Goal: Task Accomplishment & Management: Complete application form

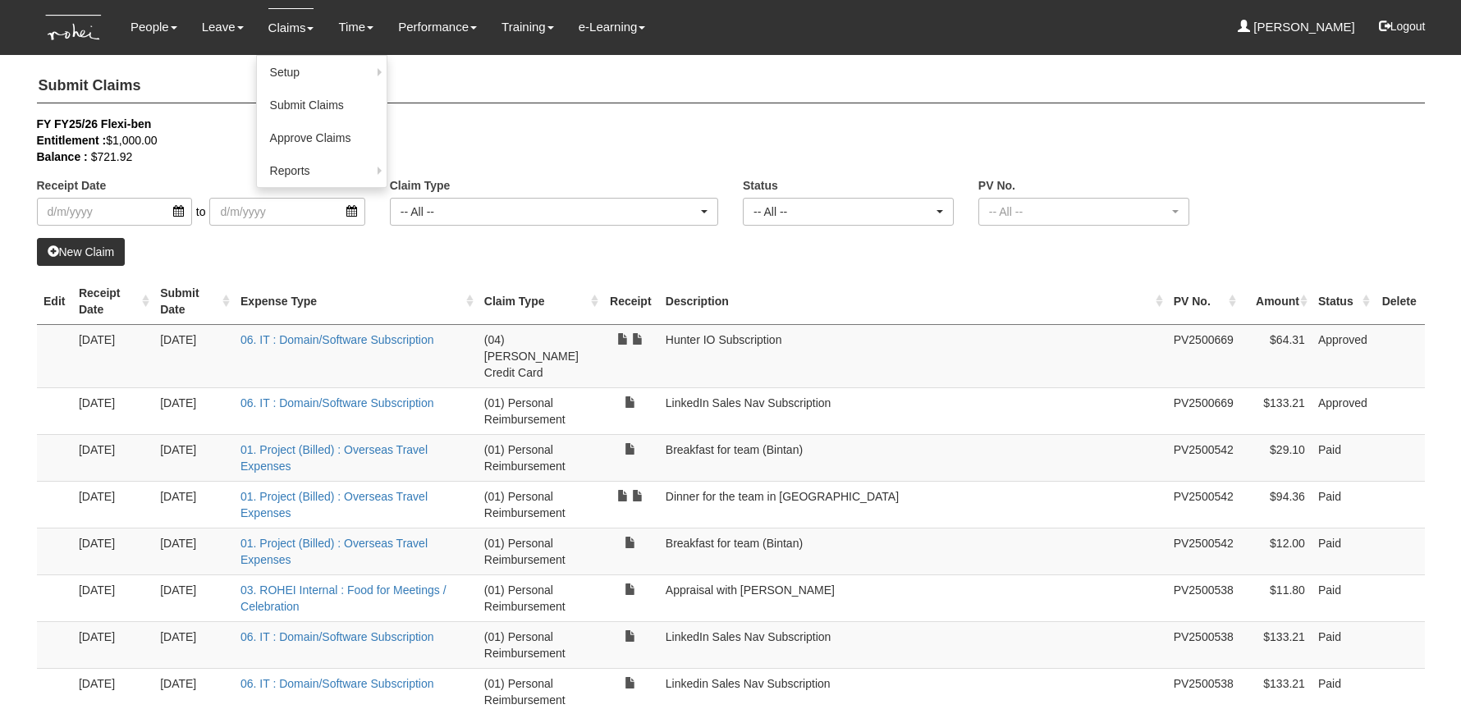
select select "50"
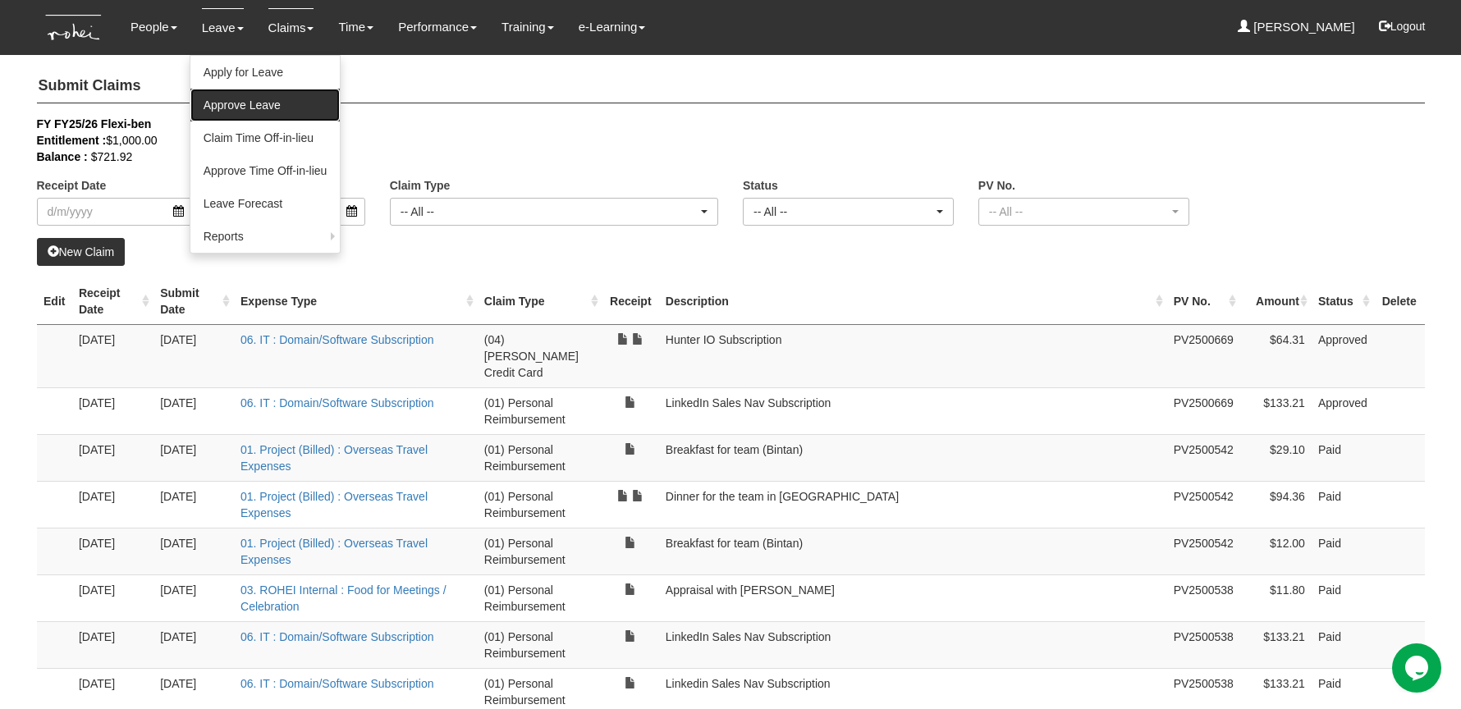
click at [239, 90] on link "Approve Leave" at bounding box center [265, 105] width 150 height 33
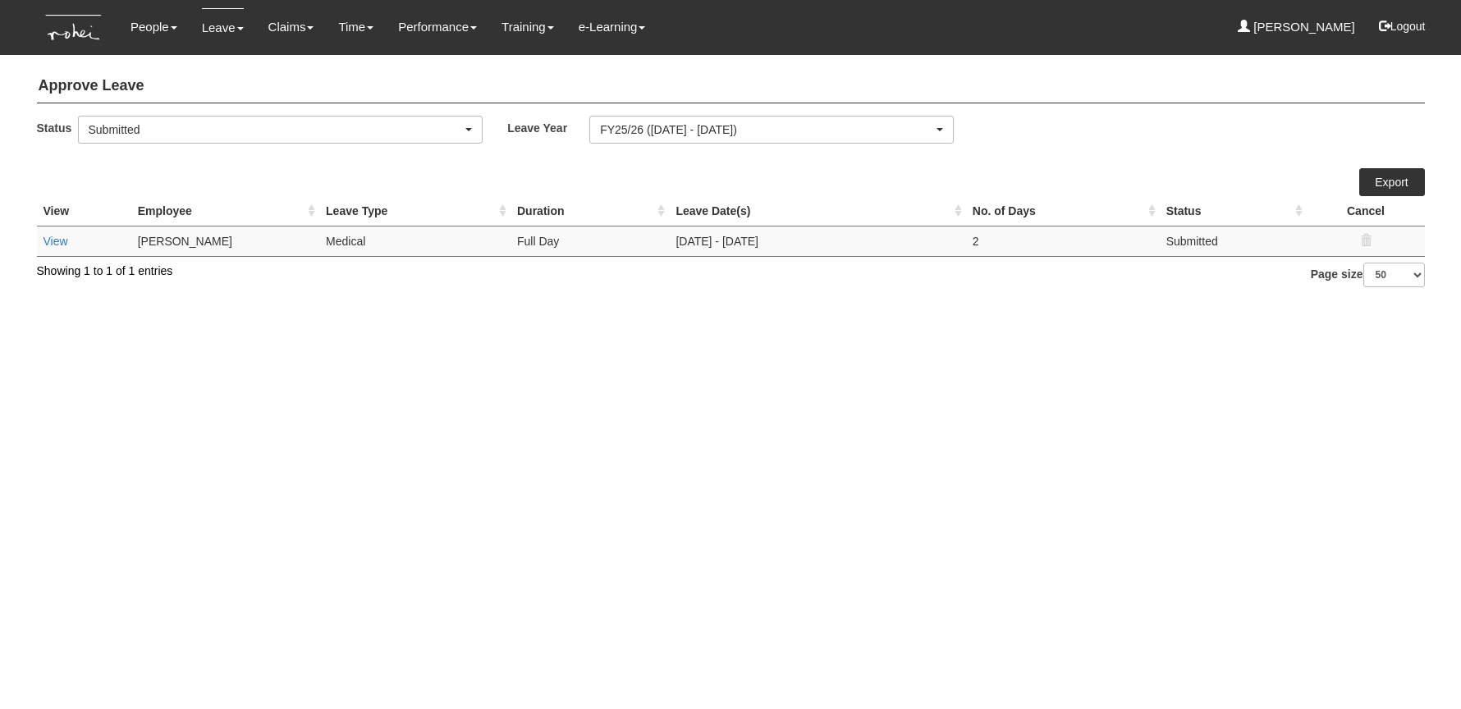
select select "50"
click at [56, 238] on link "View" at bounding box center [55, 241] width 25 height 13
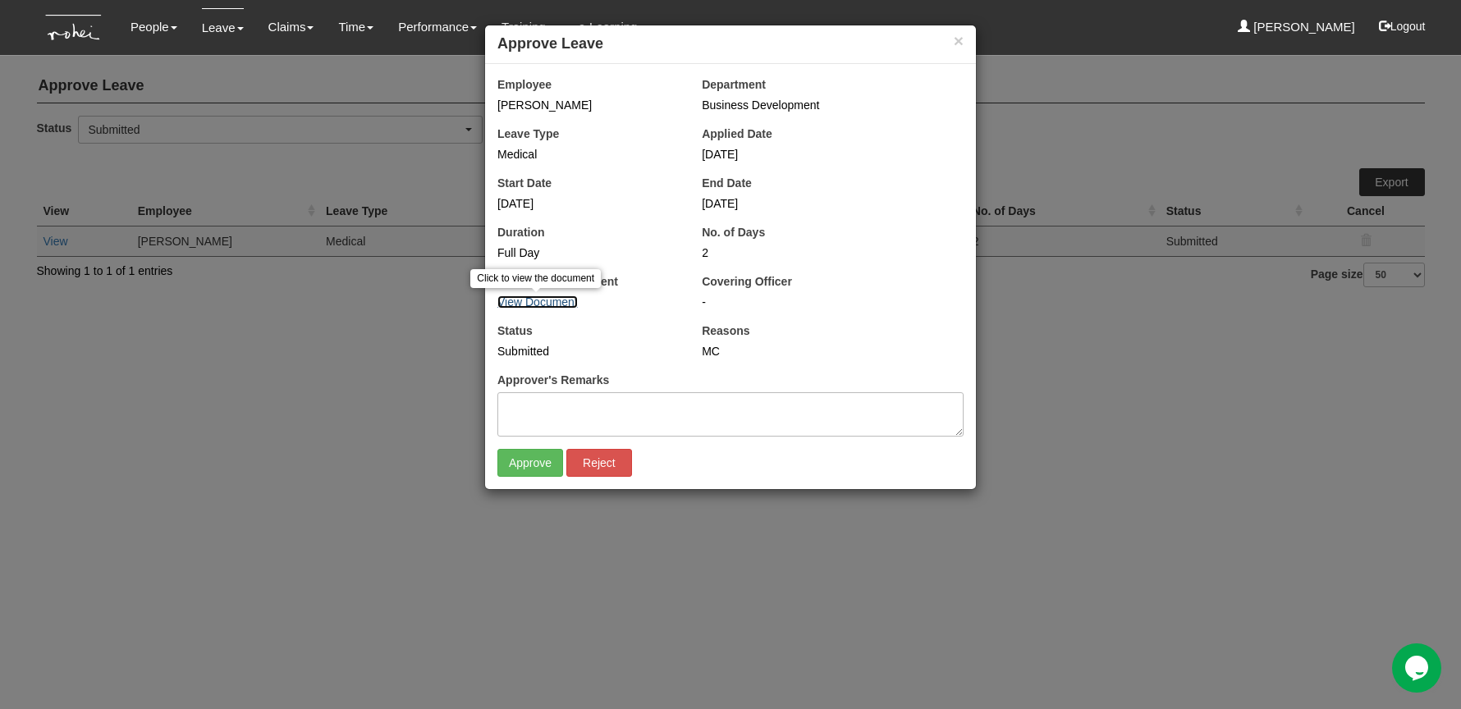
click at [558, 299] on link "View Document" at bounding box center [537, 301] width 80 height 13
click at [528, 461] on input "Approve" at bounding box center [530, 463] width 66 height 28
select select "50"
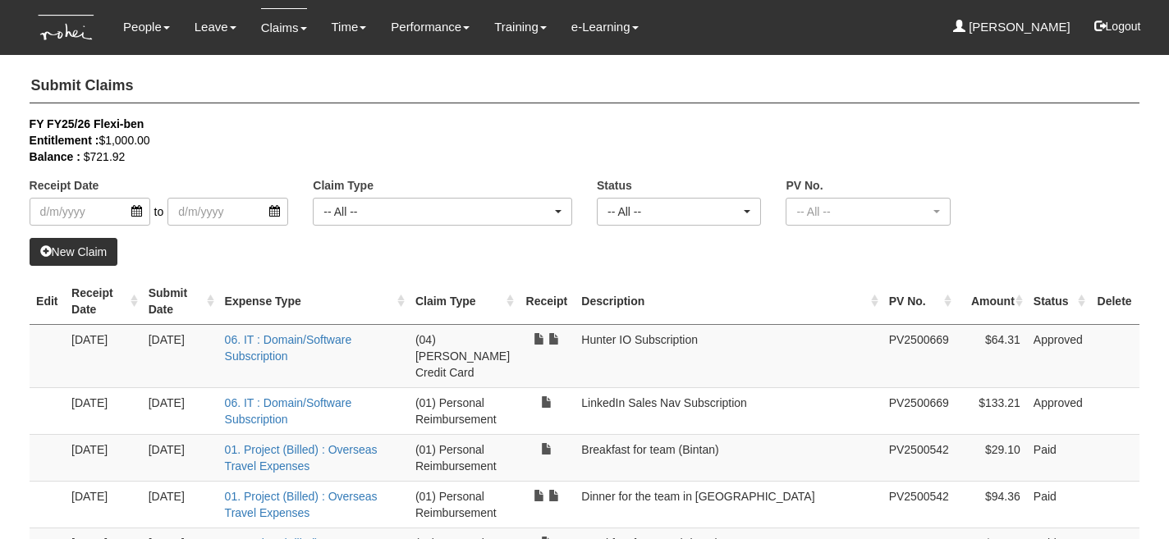
select select "50"
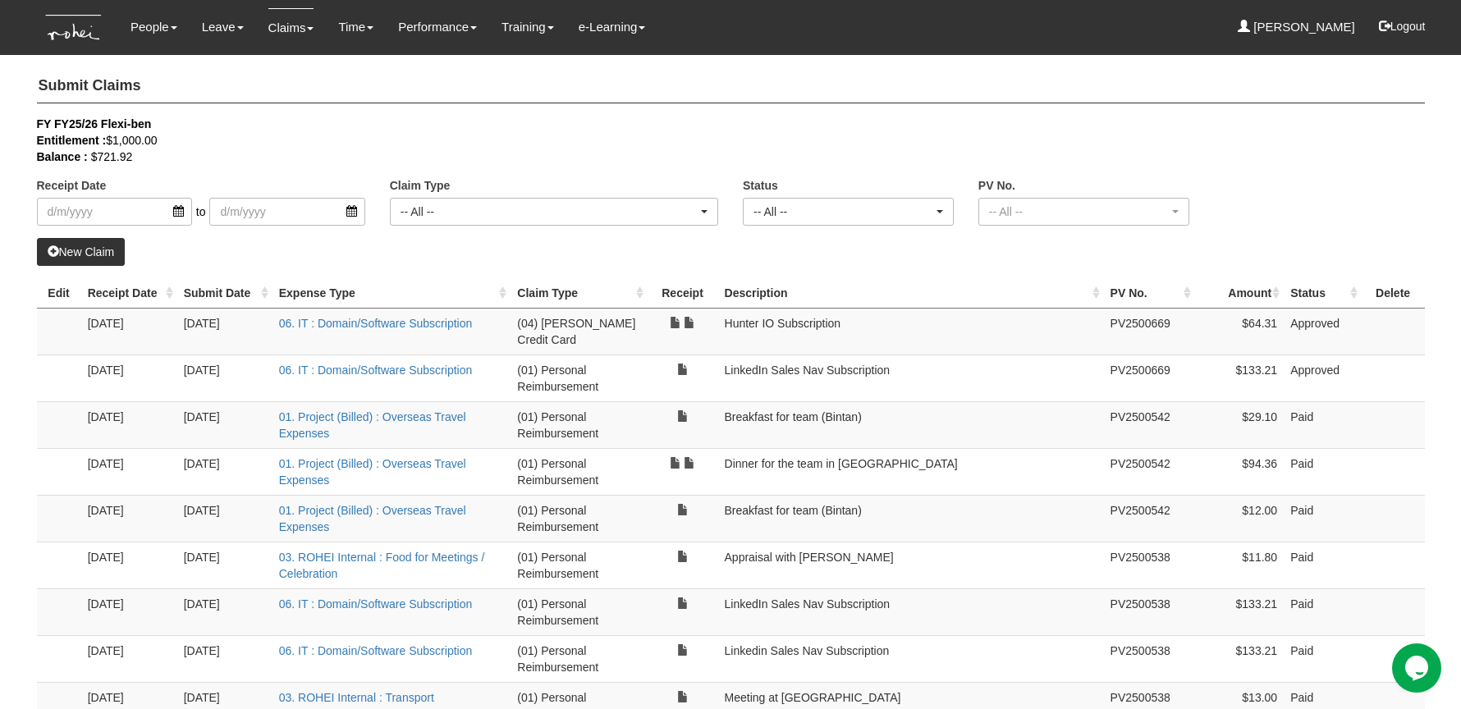
click at [81, 242] on link "New Claim" at bounding box center [81, 252] width 89 height 28
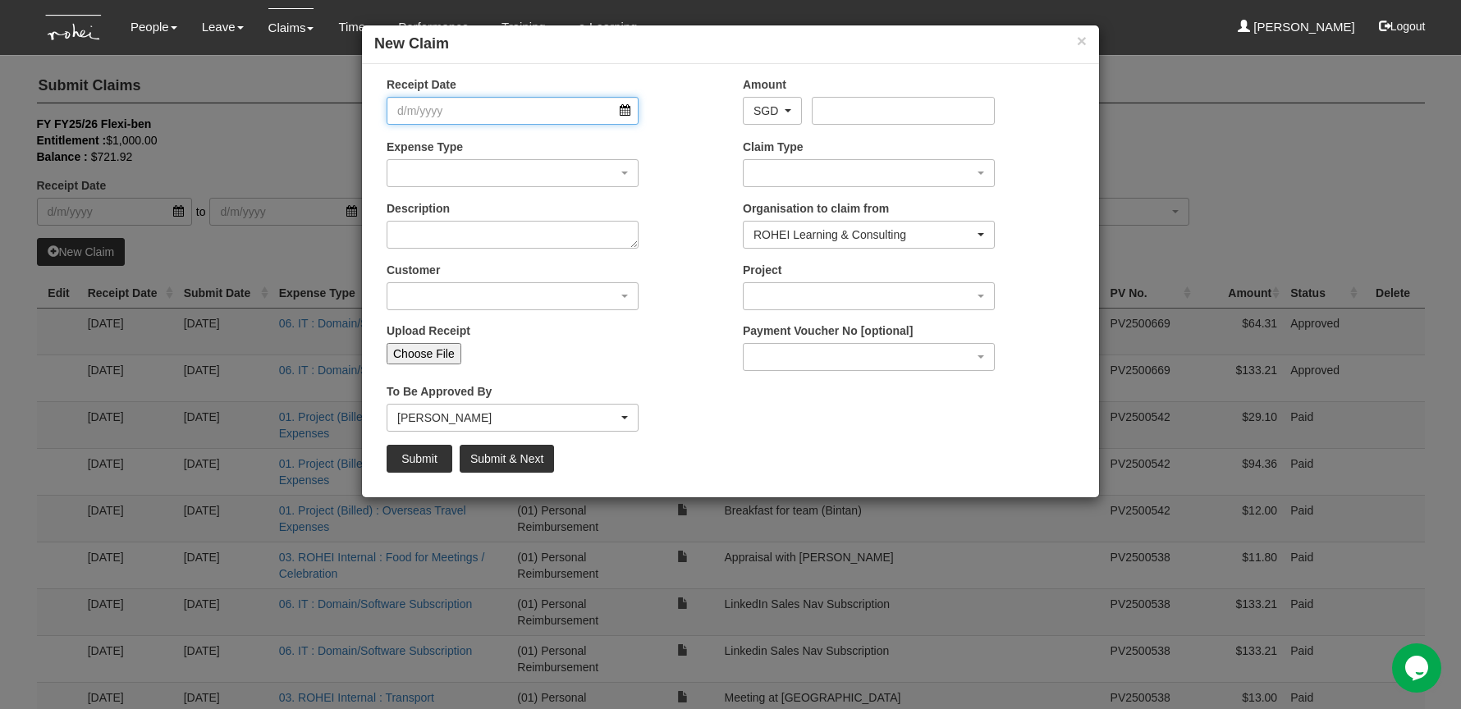
click at [459, 111] on input "Receipt Date" at bounding box center [513, 111] width 252 height 28
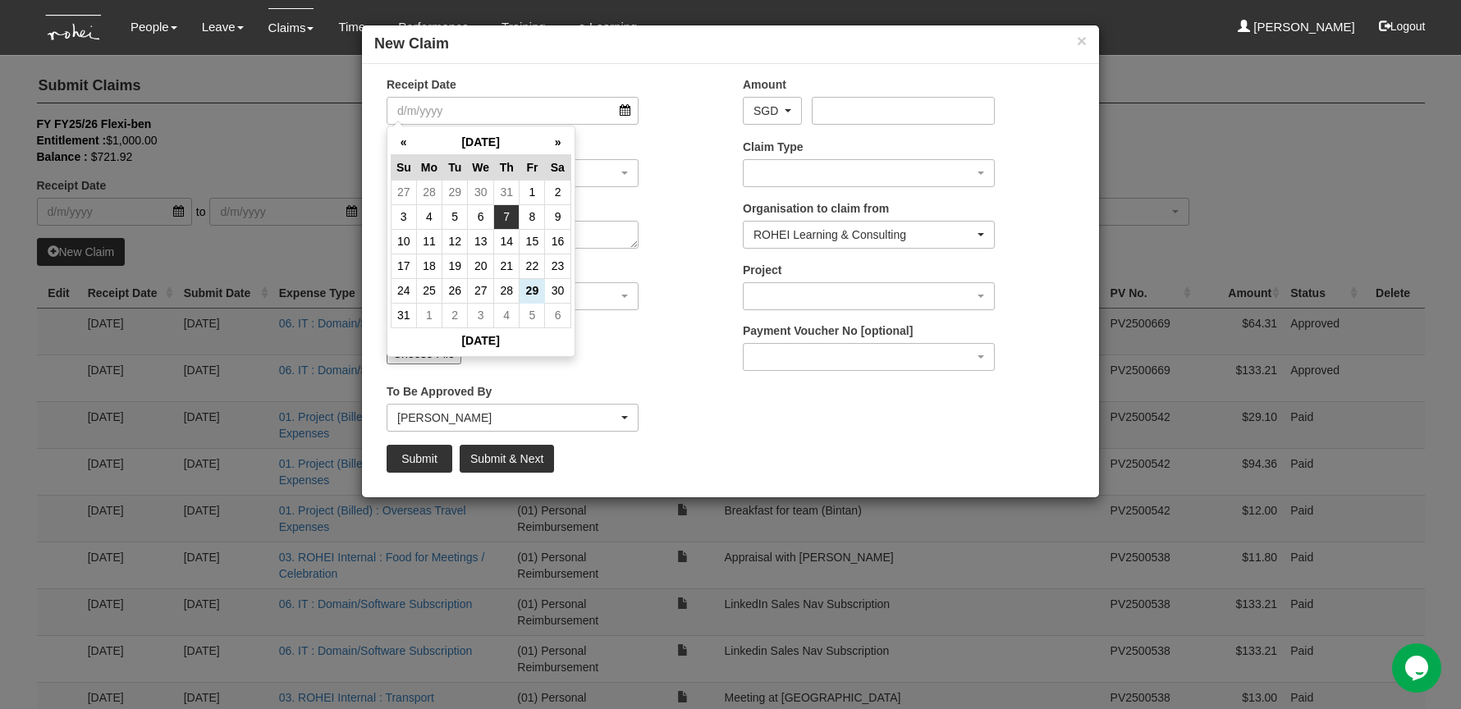
click at [506, 212] on td "7" at bounding box center [506, 216] width 25 height 25
type input "[DATE]"
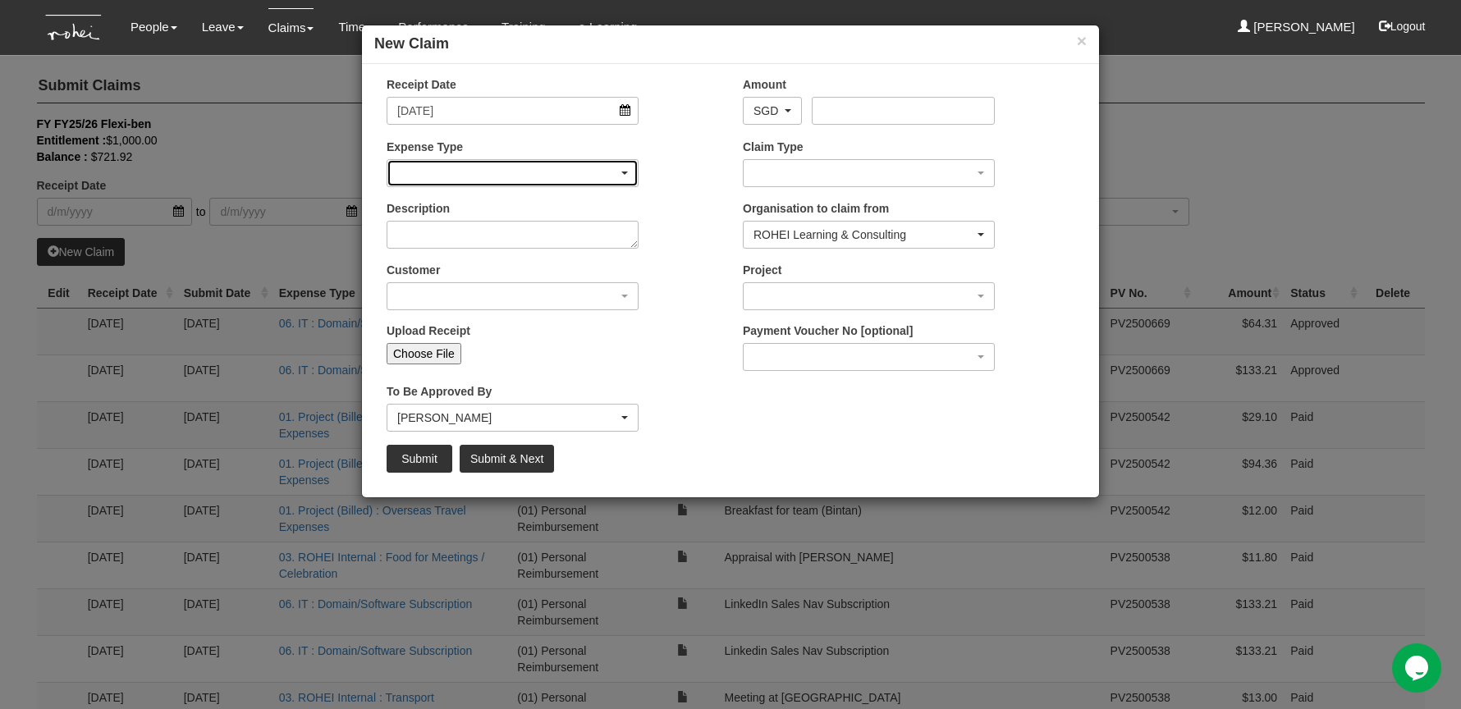
click at [507, 169] on div "button" at bounding box center [512, 173] width 250 height 26
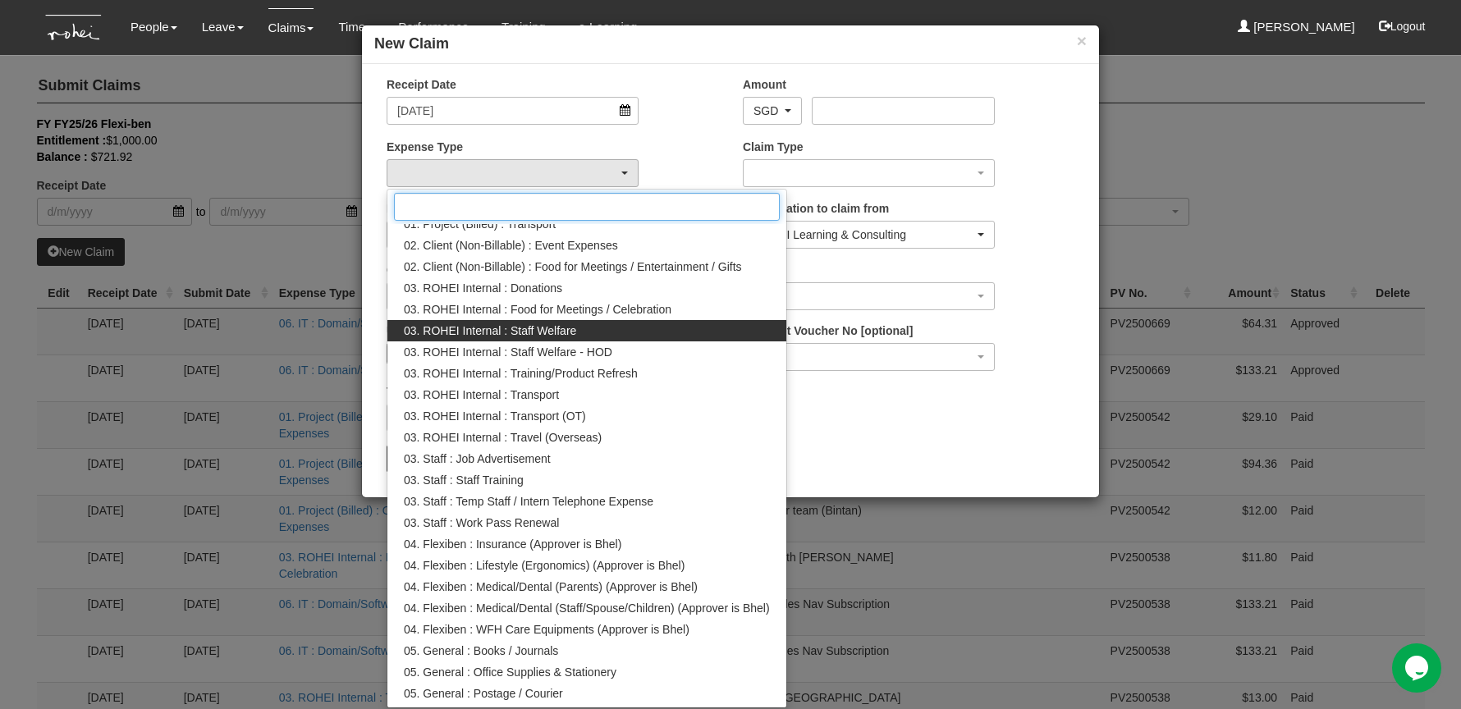
scroll to position [453, 0]
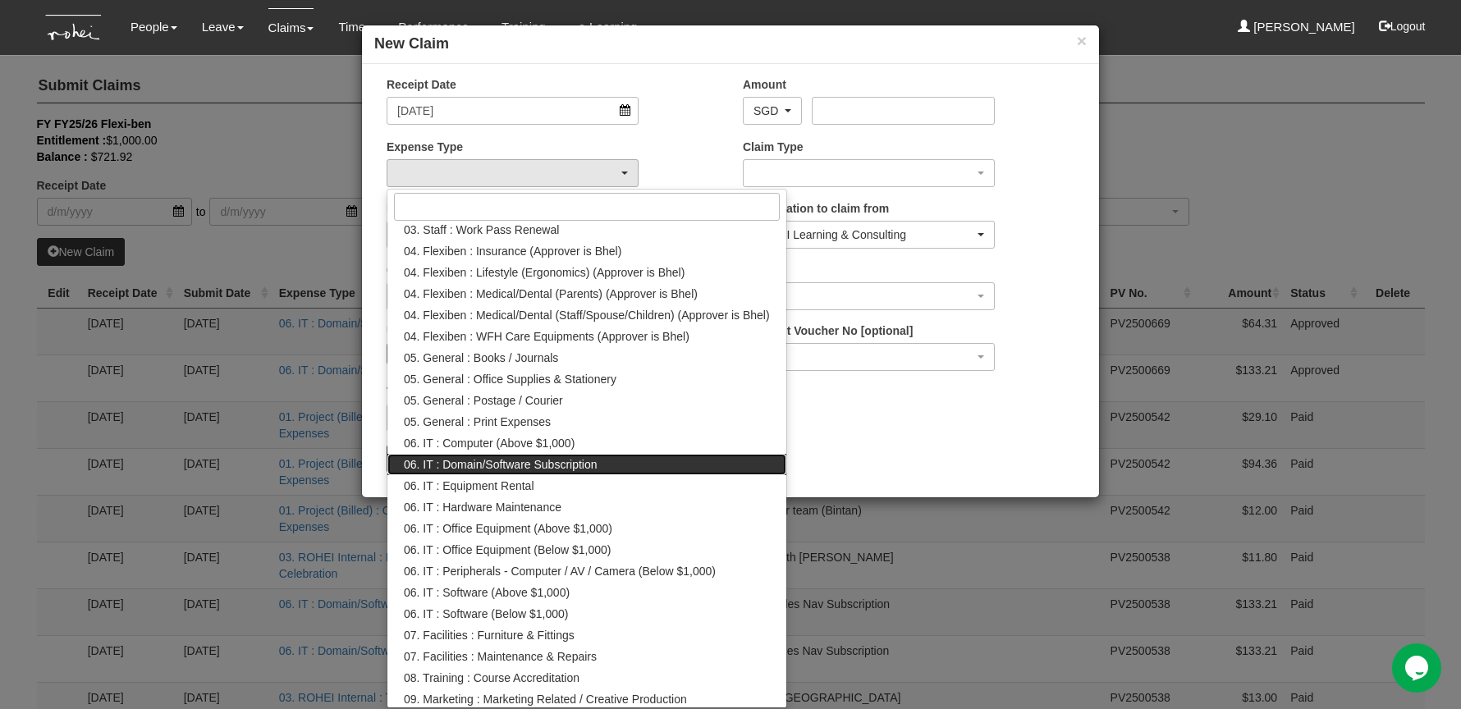
click at [551, 456] on span "06. IT : Domain/Software Subscription" at bounding box center [501, 464] width 194 height 16
select select "180"
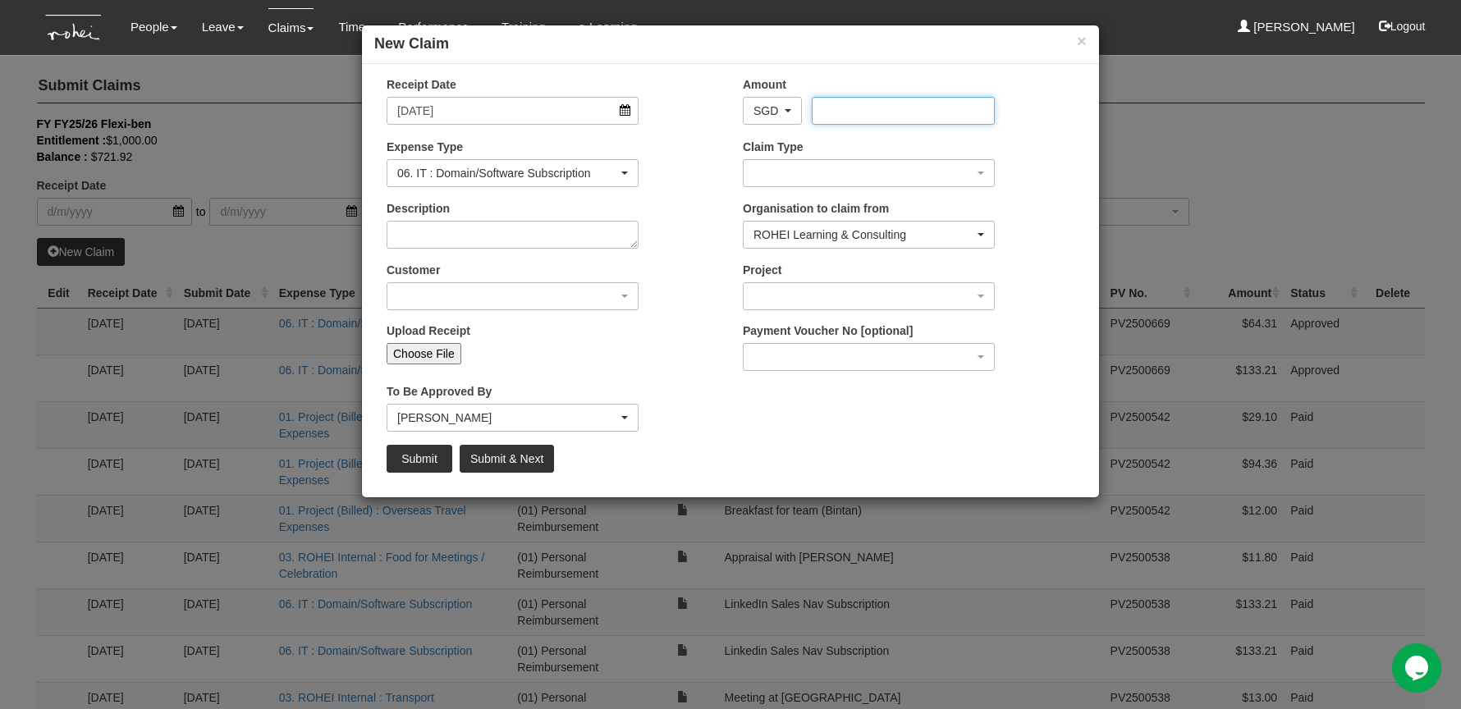
click at [891, 105] on input "Amount" at bounding box center [903, 111] width 182 height 28
type input "64.92"
click at [900, 174] on div "button" at bounding box center [869, 173] width 250 height 26
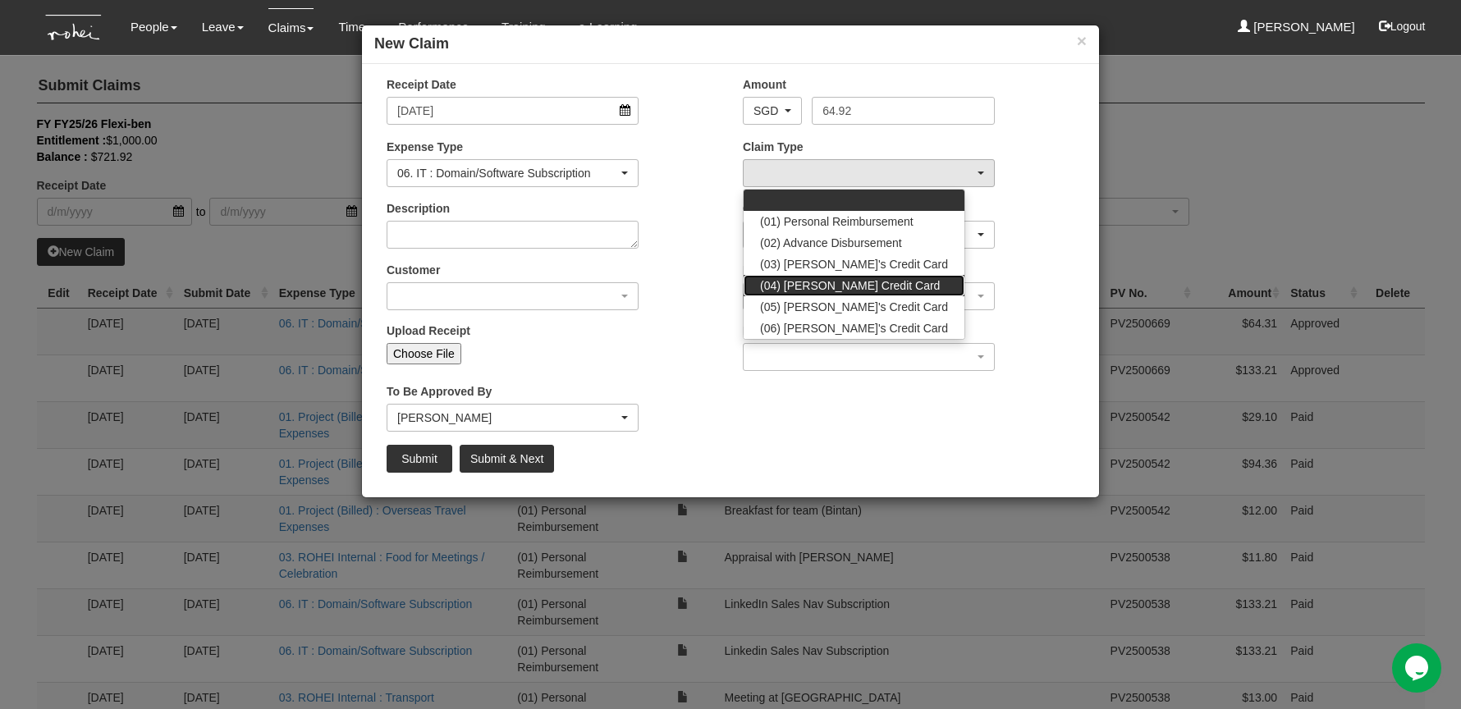
click at [869, 275] on link "(04) [PERSON_NAME] Credit Card" at bounding box center [854, 285] width 221 height 21
select select "16"
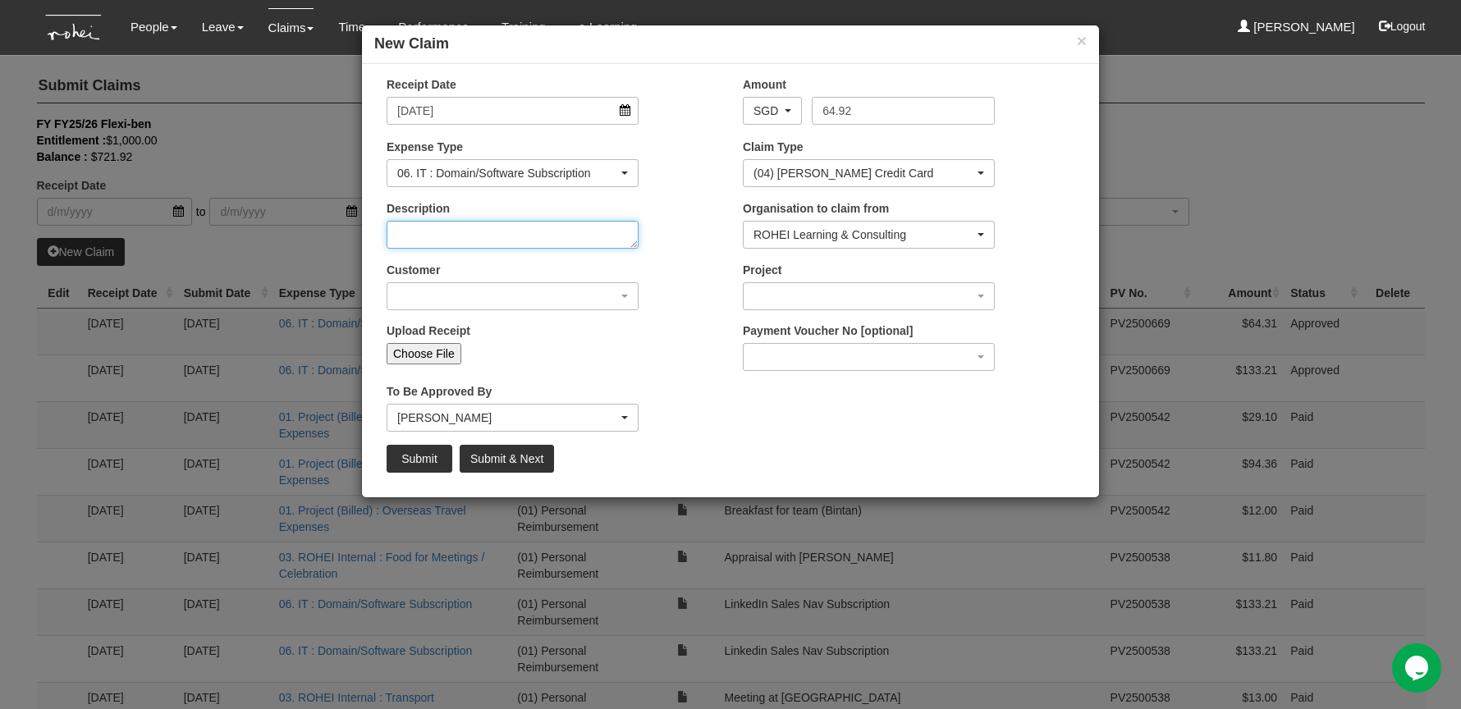
click at [543, 231] on textarea "Description" at bounding box center [513, 235] width 252 height 28
type textarea "[DOMAIN_NAME] Subscription"
click at [509, 300] on div "button" at bounding box center [512, 296] width 250 height 26
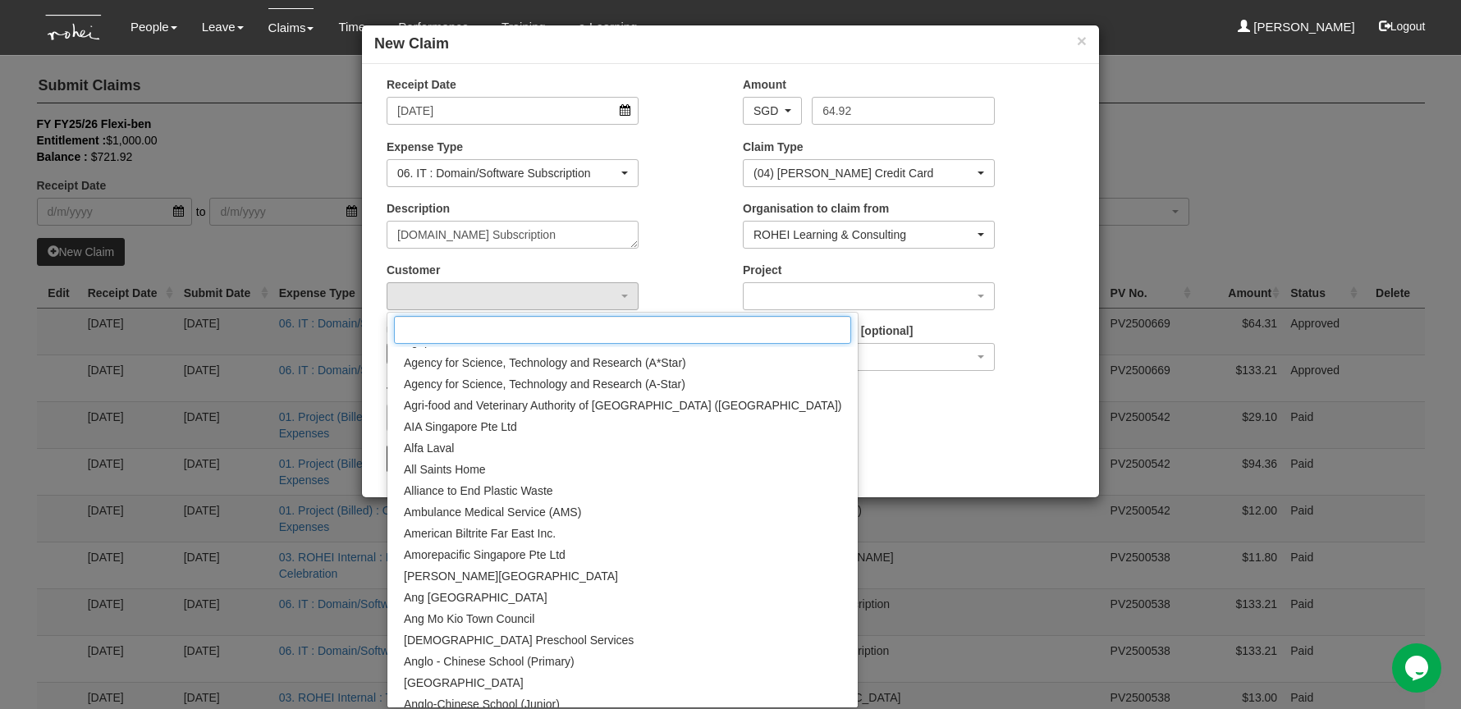
scroll to position [0, 0]
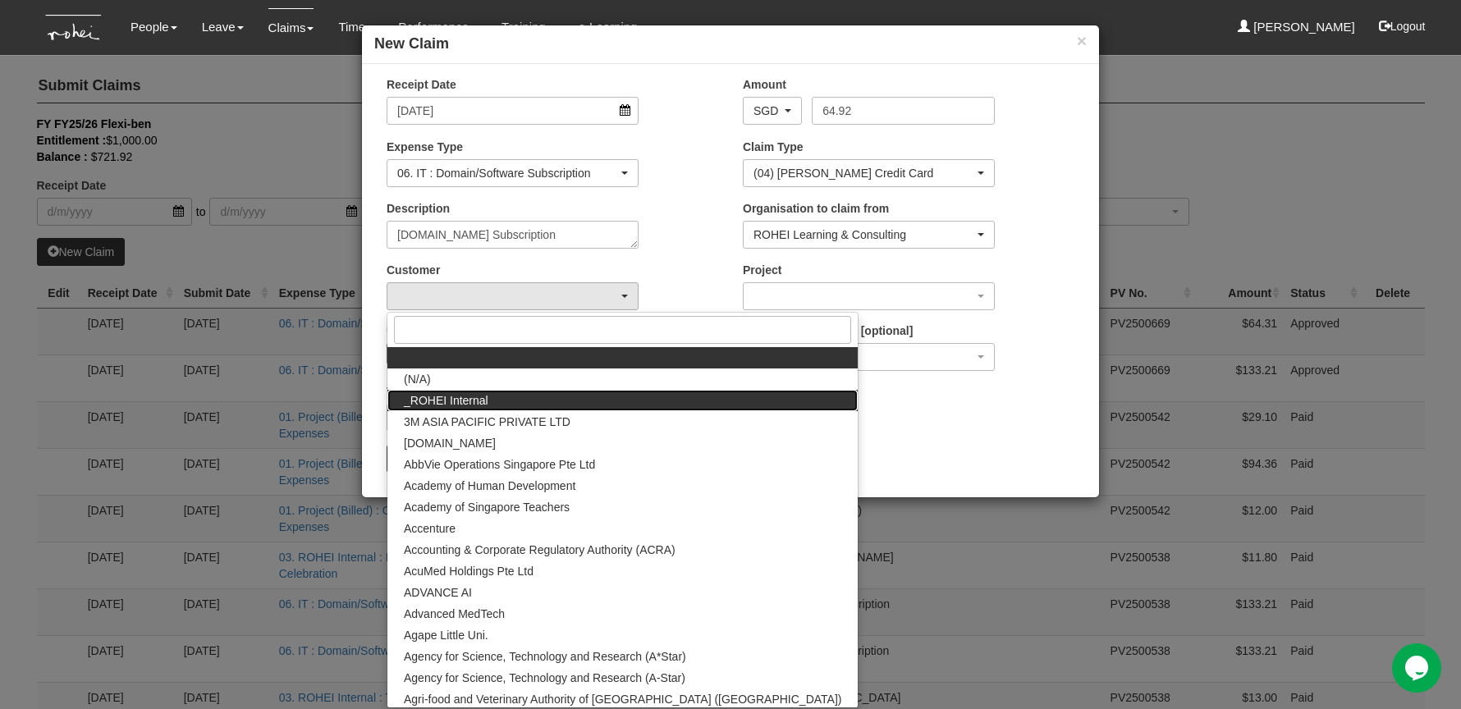
click at [530, 403] on link "_ROHEI Internal" at bounding box center [622, 400] width 470 height 21
select select "397"
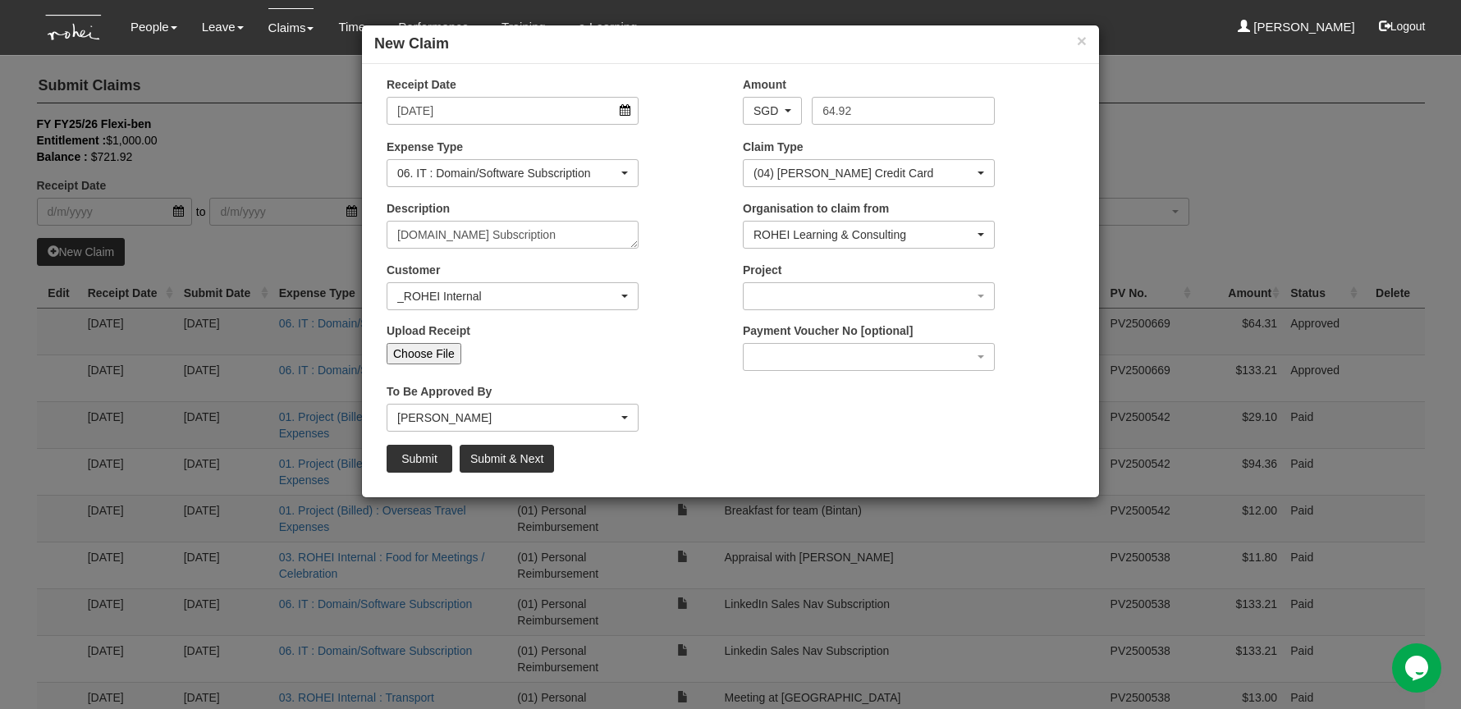
click at [431, 354] on input "Choose File" at bounding box center [424, 353] width 75 height 21
type input "C:\fakepath\Receipt-2848-1823.pdf"
type input "Choose Another File"
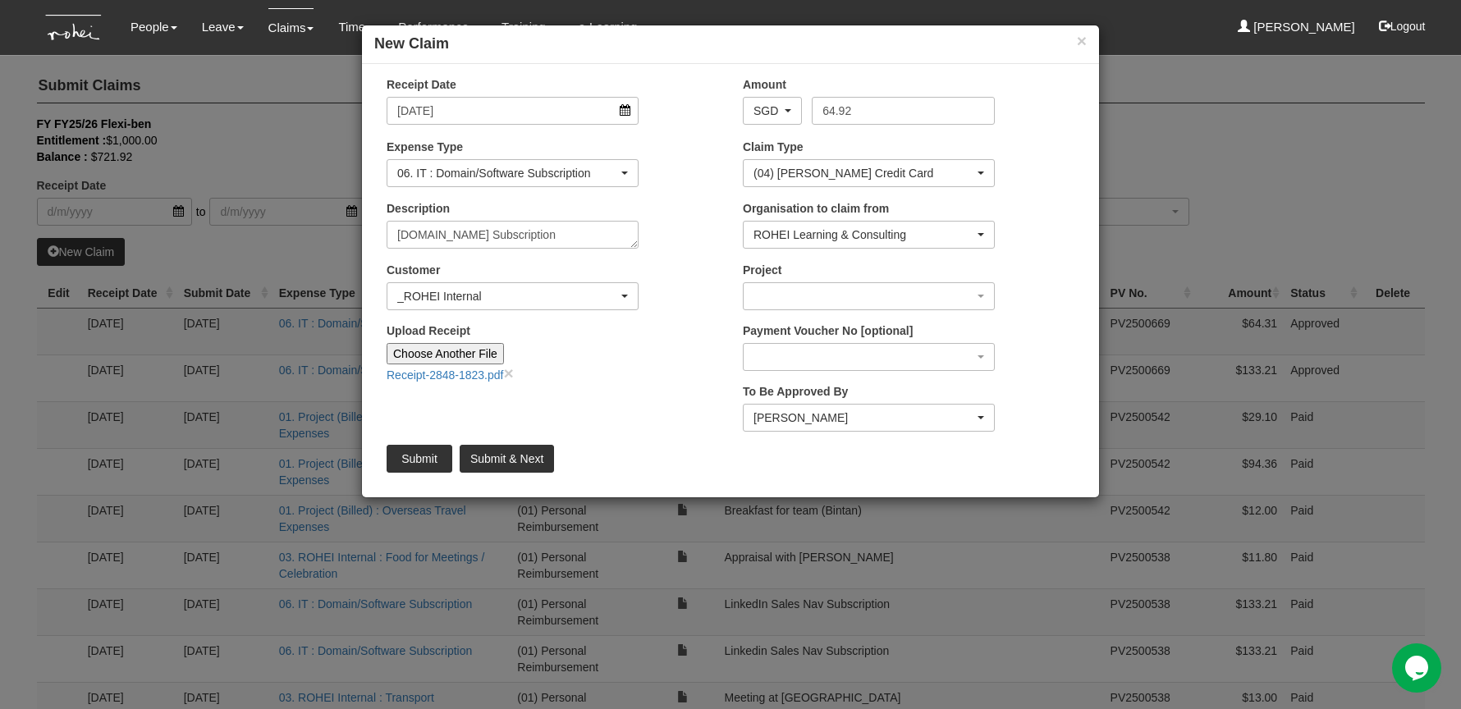
click at [451, 355] on input "Choose Another File" at bounding box center [445, 353] width 117 height 21
type input "C:\fakepath\image (6).png"
click at [654, 360] on div "Upload Receipt Choose Another File Receipt-2848-1823.pdf × image (6).png ×" at bounding box center [552, 369] width 356 height 92
click at [416, 460] on input "Submit" at bounding box center [420, 459] width 66 height 28
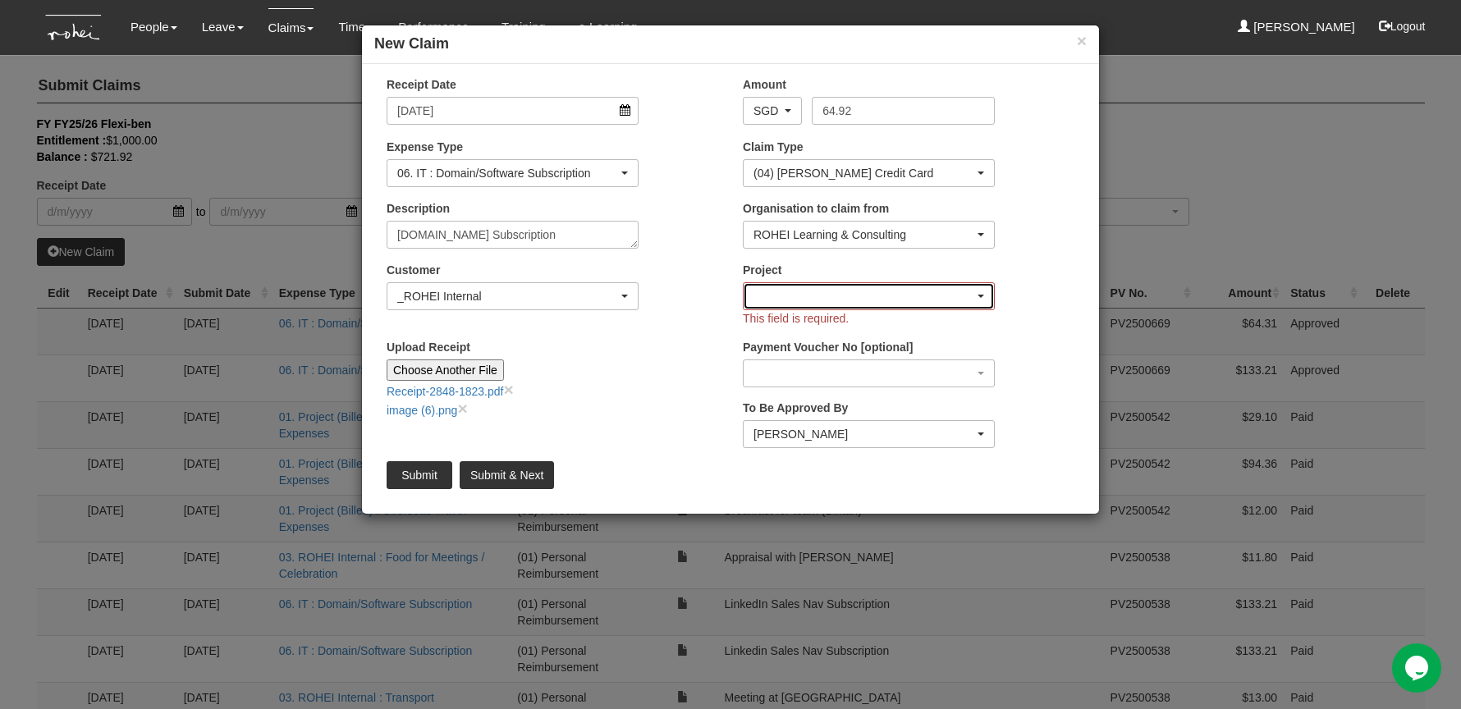
click at [838, 300] on div "button" at bounding box center [869, 296] width 250 height 26
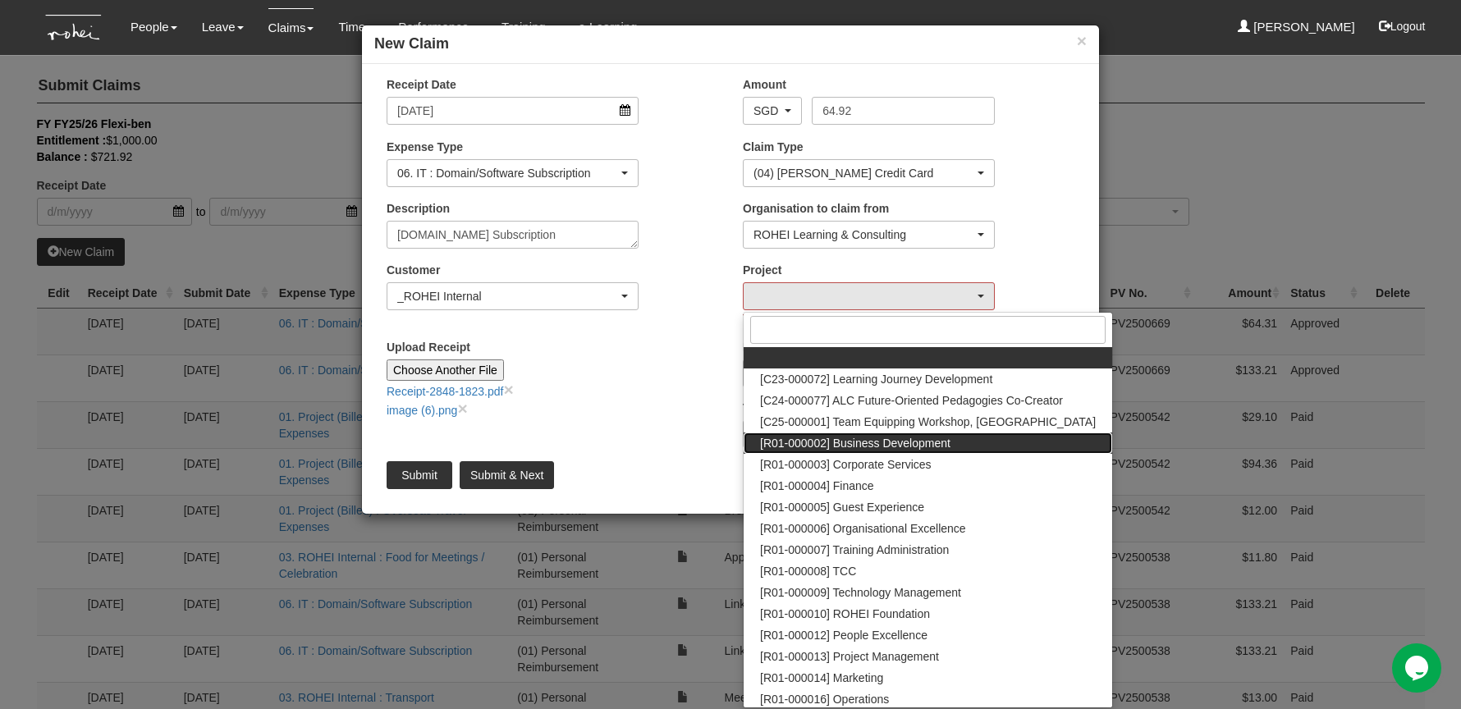
click at [896, 444] on span "[R01-000002] Business Development" at bounding box center [855, 443] width 190 height 16
select select "1480"
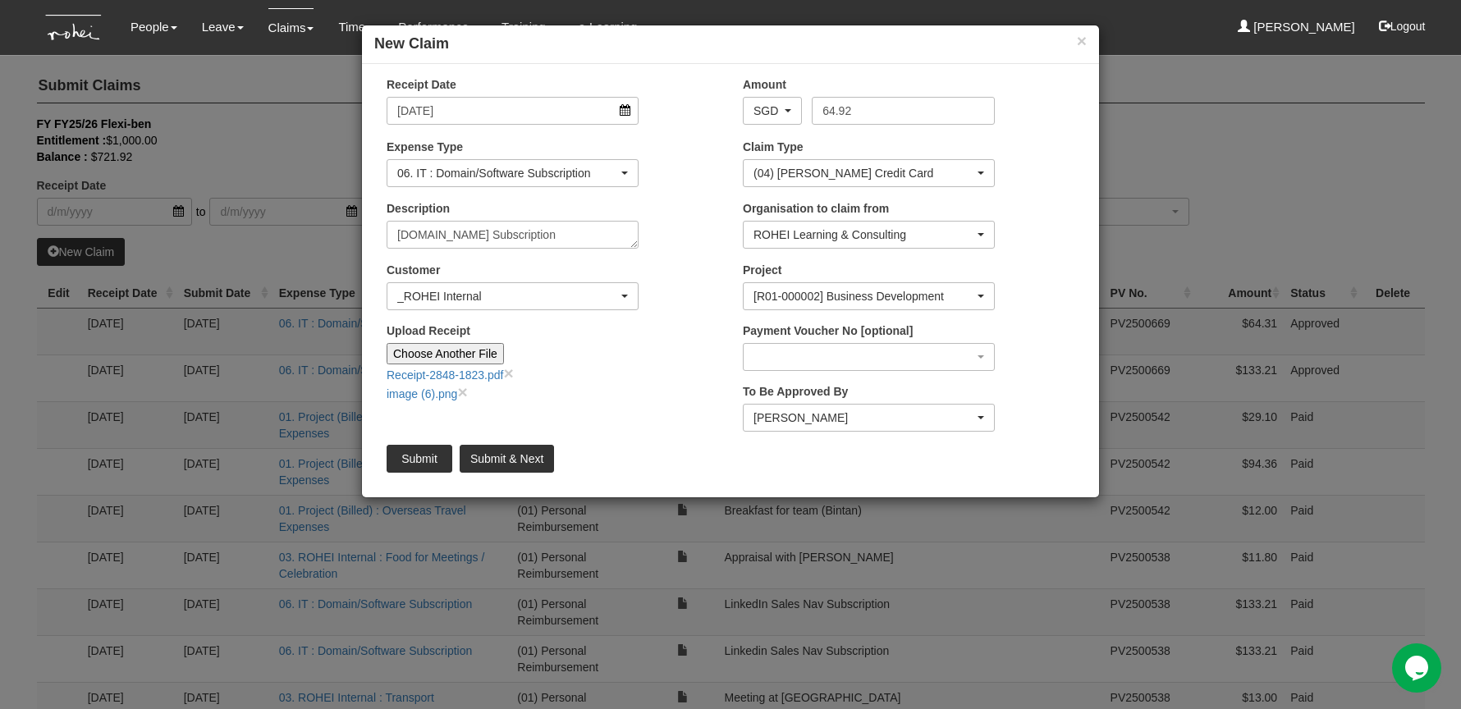
drag, startPoint x: 877, startPoint y: 51, endPoint x: 604, endPoint y: 60, distance: 273.4
click at [604, 60] on div "× New Claim" at bounding box center [730, 44] width 737 height 39
click at [803, 423] on div "[PERSON_NAME]" at bounding box center [863, 418] width 221 height 16
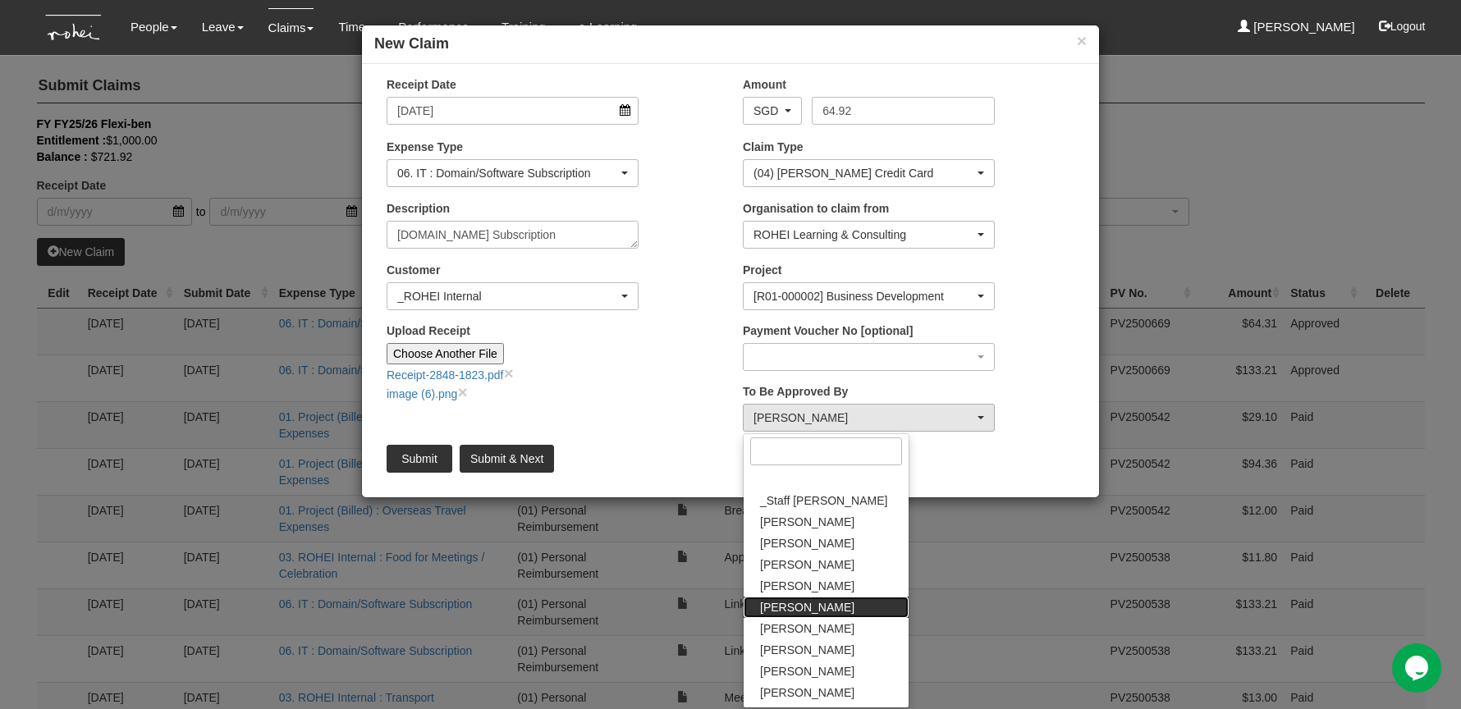
click at [838, 538] on link "[PERSON_NAME]" at bounding box center [826, 607] width 165 height 21
select select "4501bef8-d380-4b60-ac98-9fc585202088"
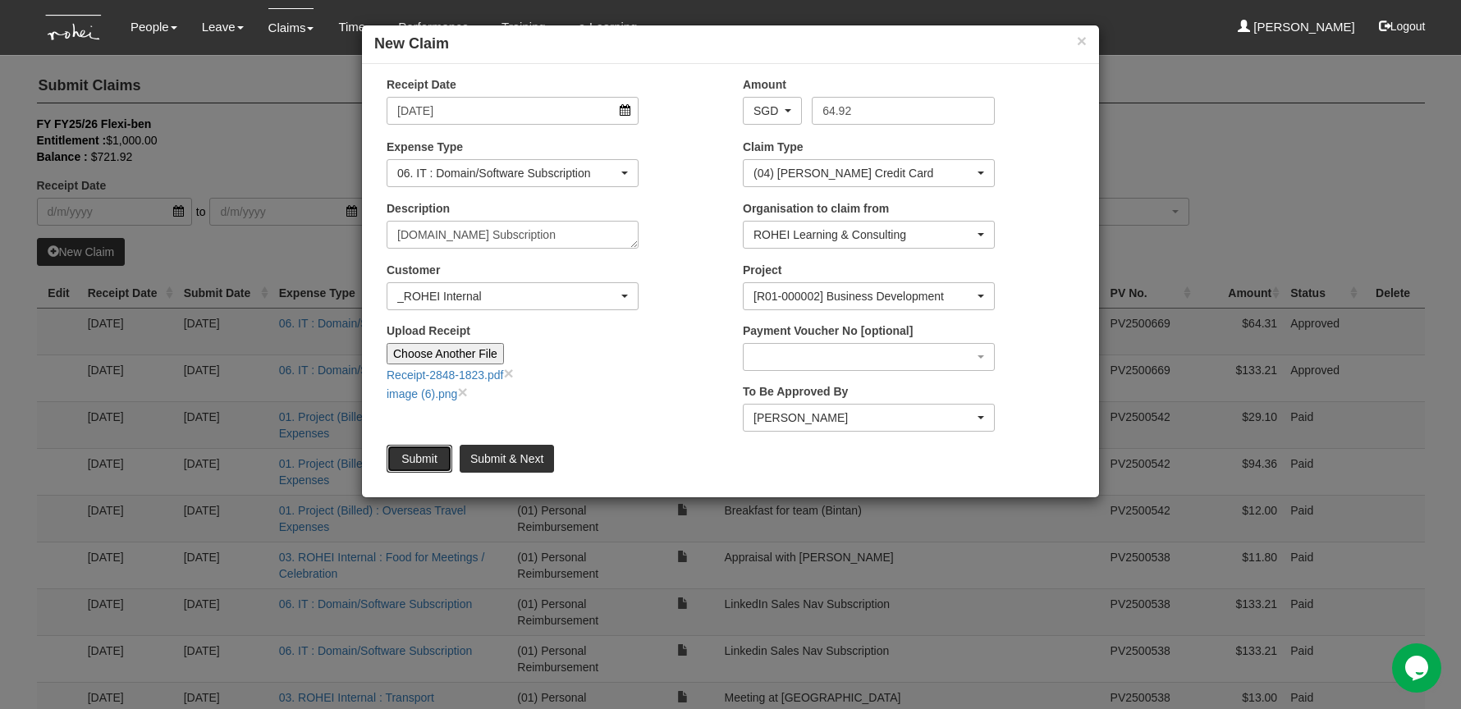
click at [425, 455] on input "Submit" at bounding box center [420, 459] width 66 height 28
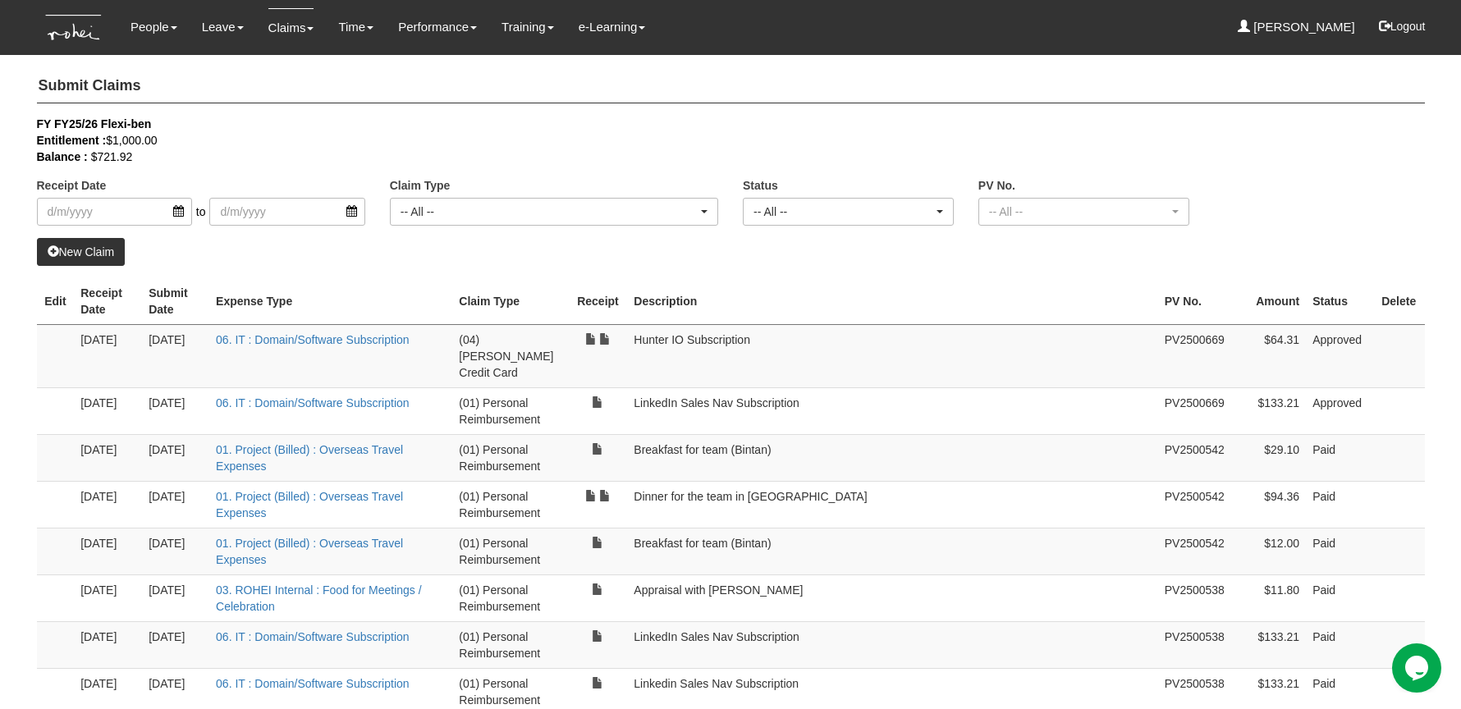
select select "50"
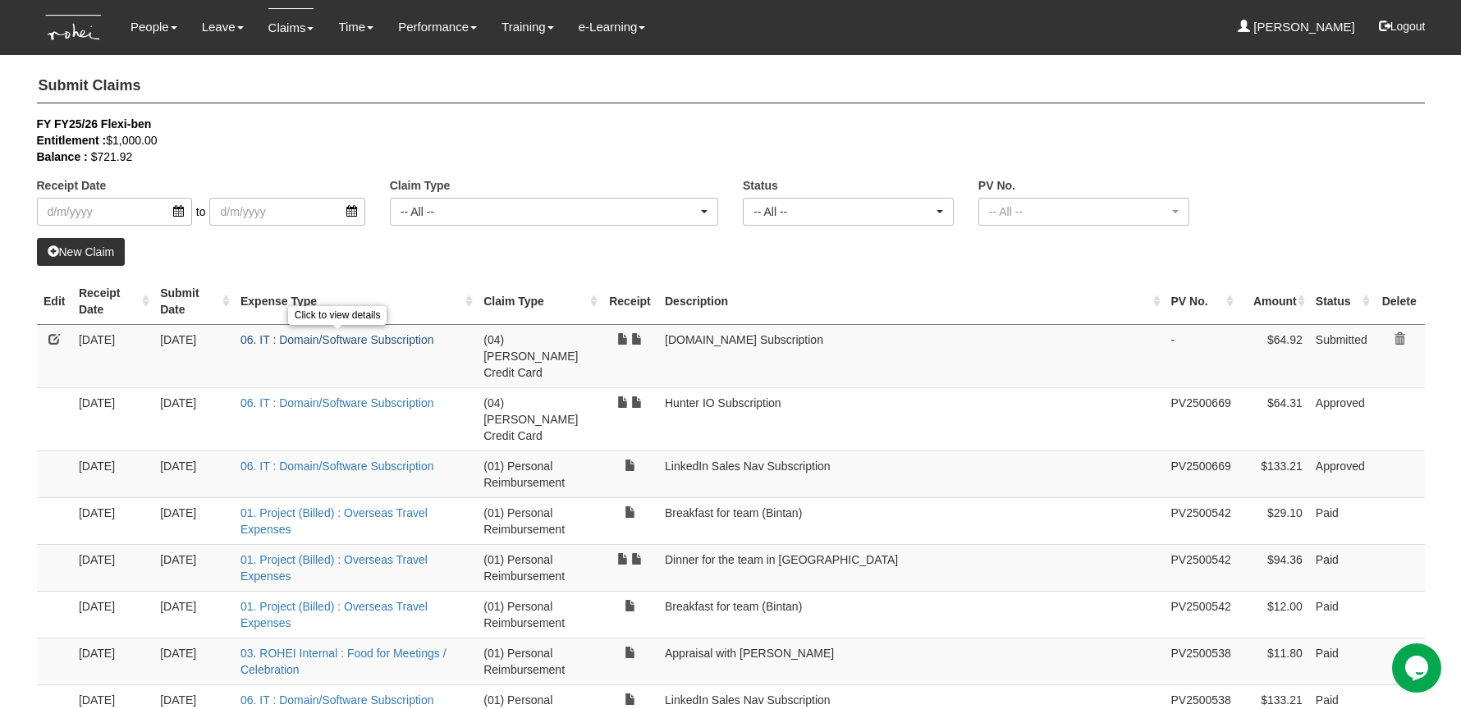
click at [394, 333] on link "06. IT : Domain/Software Subscription" at bounding box center [337, 339] width 194 height 13
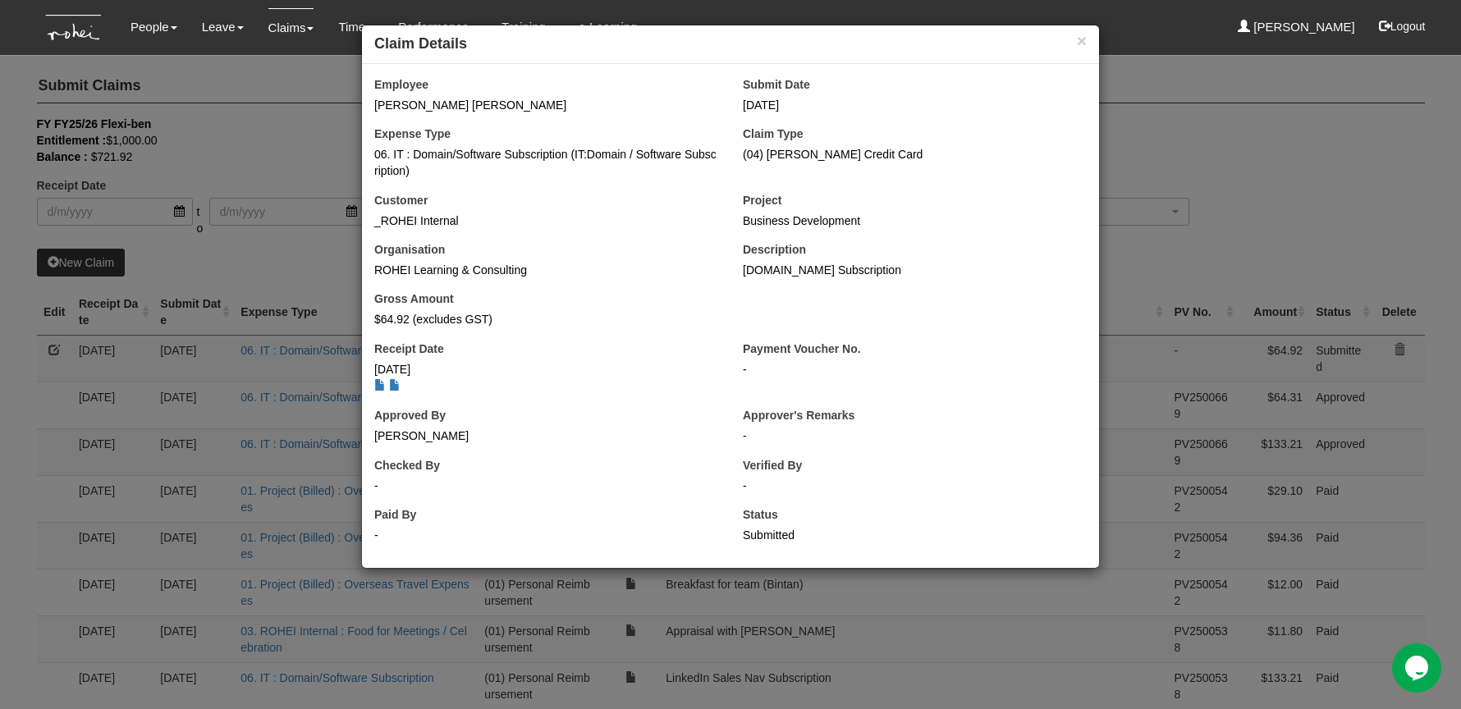
click at [1168, 207] on div "× Claim Details Employee [PERSON_NAME] [PERSON_NAME] Submit Date [DATE] Expense…" at bounding box center [730, 354] width 1461 height 709
click at [1071, 42] on h4 "Claim Details" at bounding box center [730, 44] width 712 height 21
click at [1078, 39] on button "×" at bounding box center [1082, 40] width 10 height 17
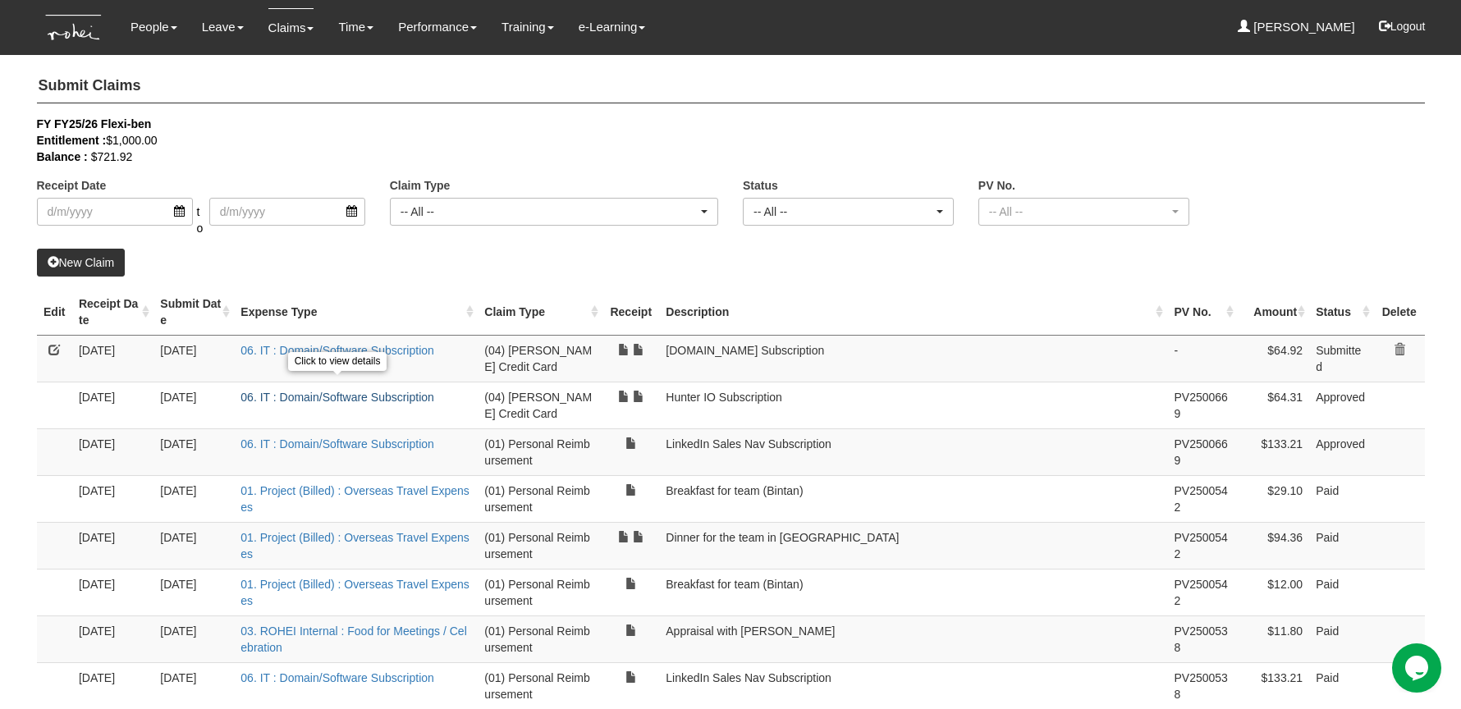
click at [316, 391] on link "06. IT : Domain/Software Subscription" at bounding box center [337, 397] width 194 height 13
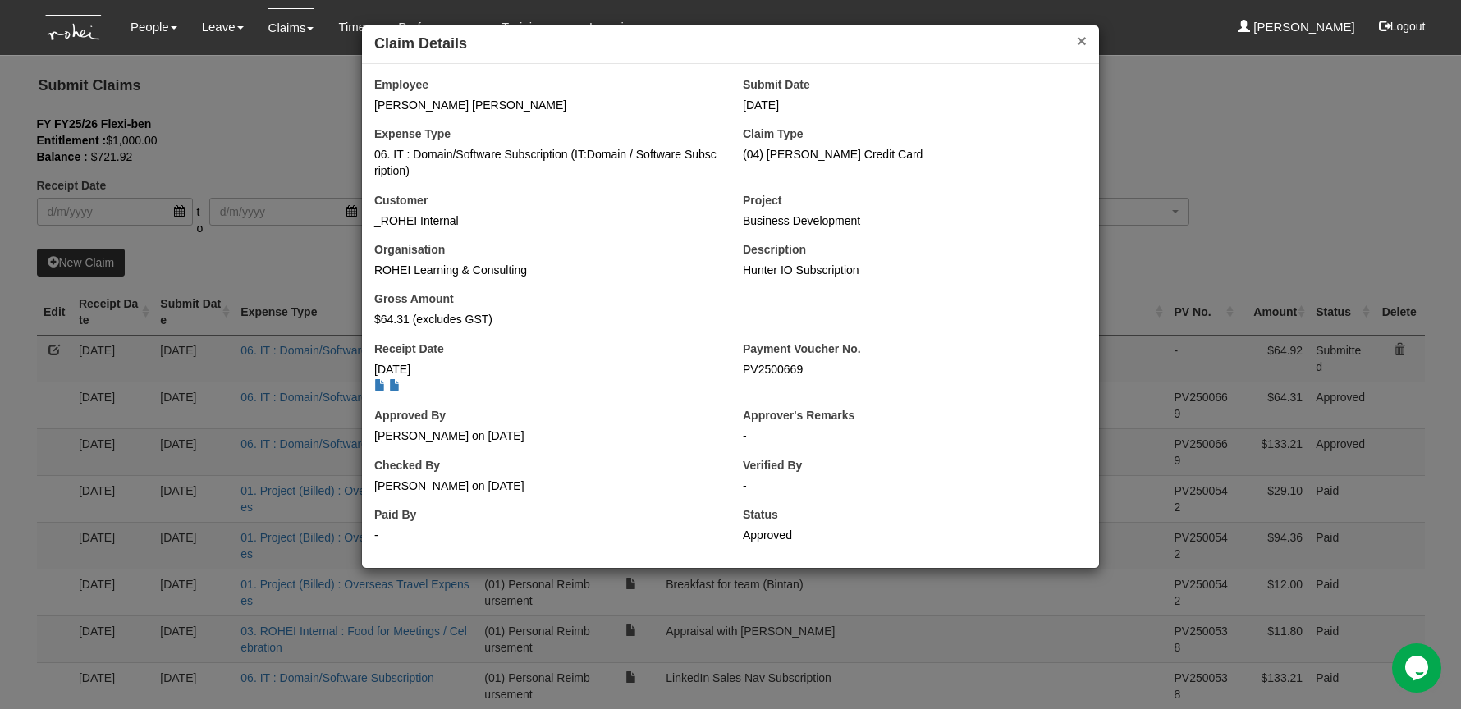
click at [1078, 40] on button "×" at bounding box center [1082, 40] width 10 height 17
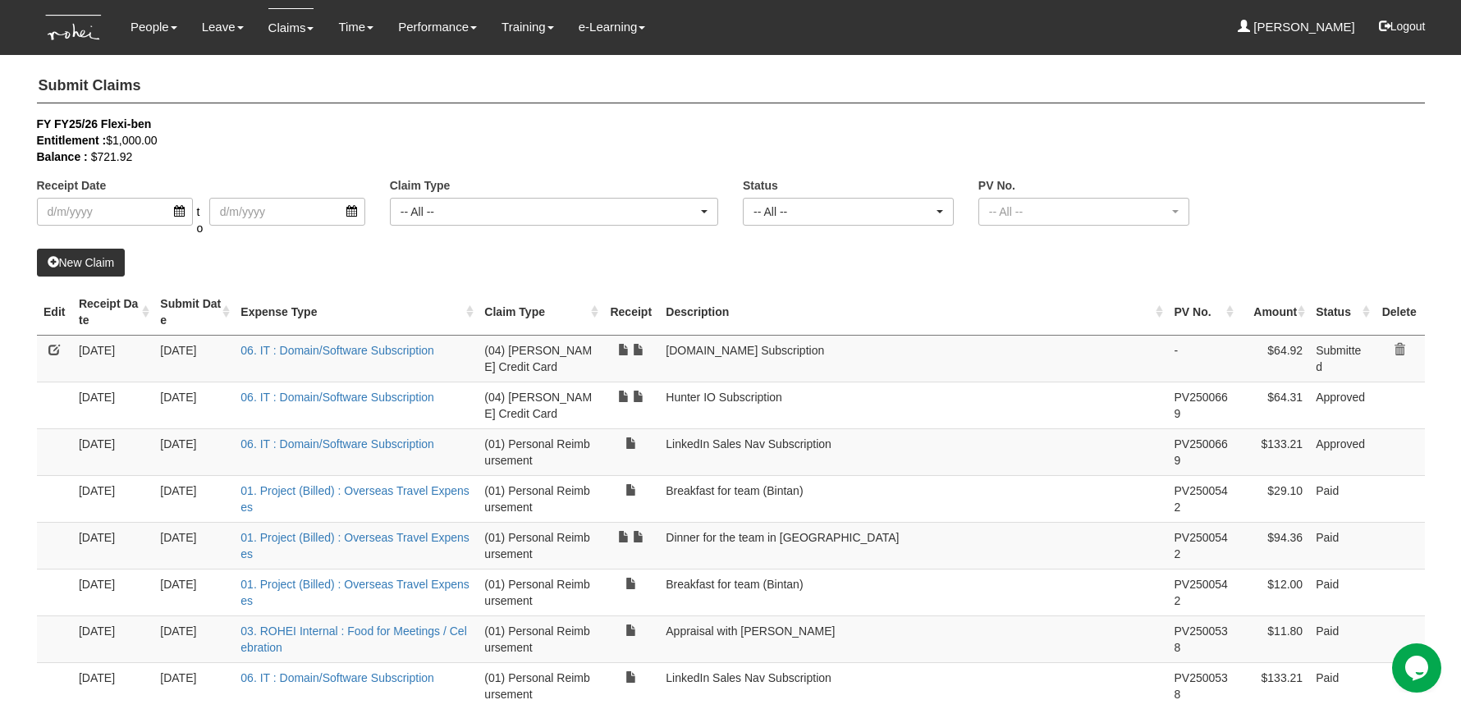
click at [97, 253] on link "New Claim" at bounding box center [81, 263] width 89 height 28
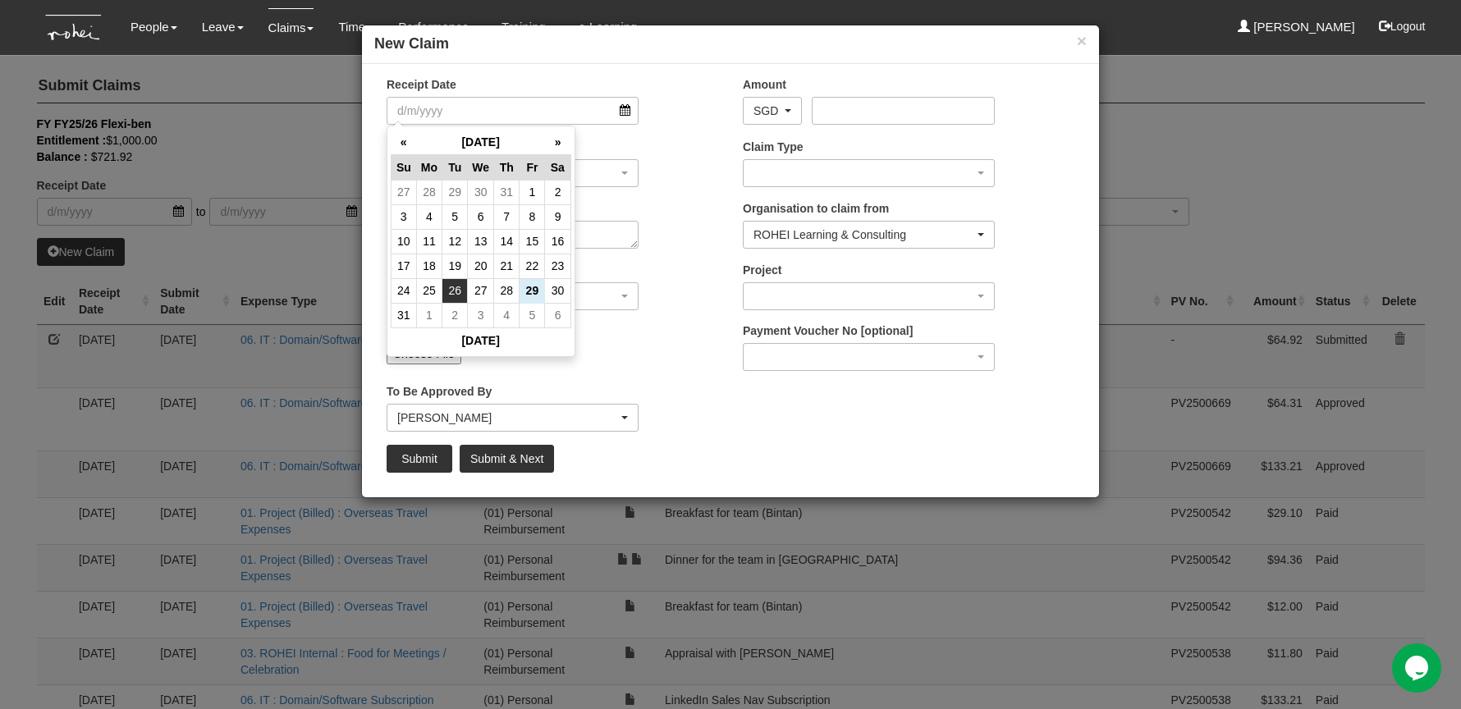
click at [458, 291] on td "26" at bounding box center [454, 290] width 25 height 25
type input "[DATE]"
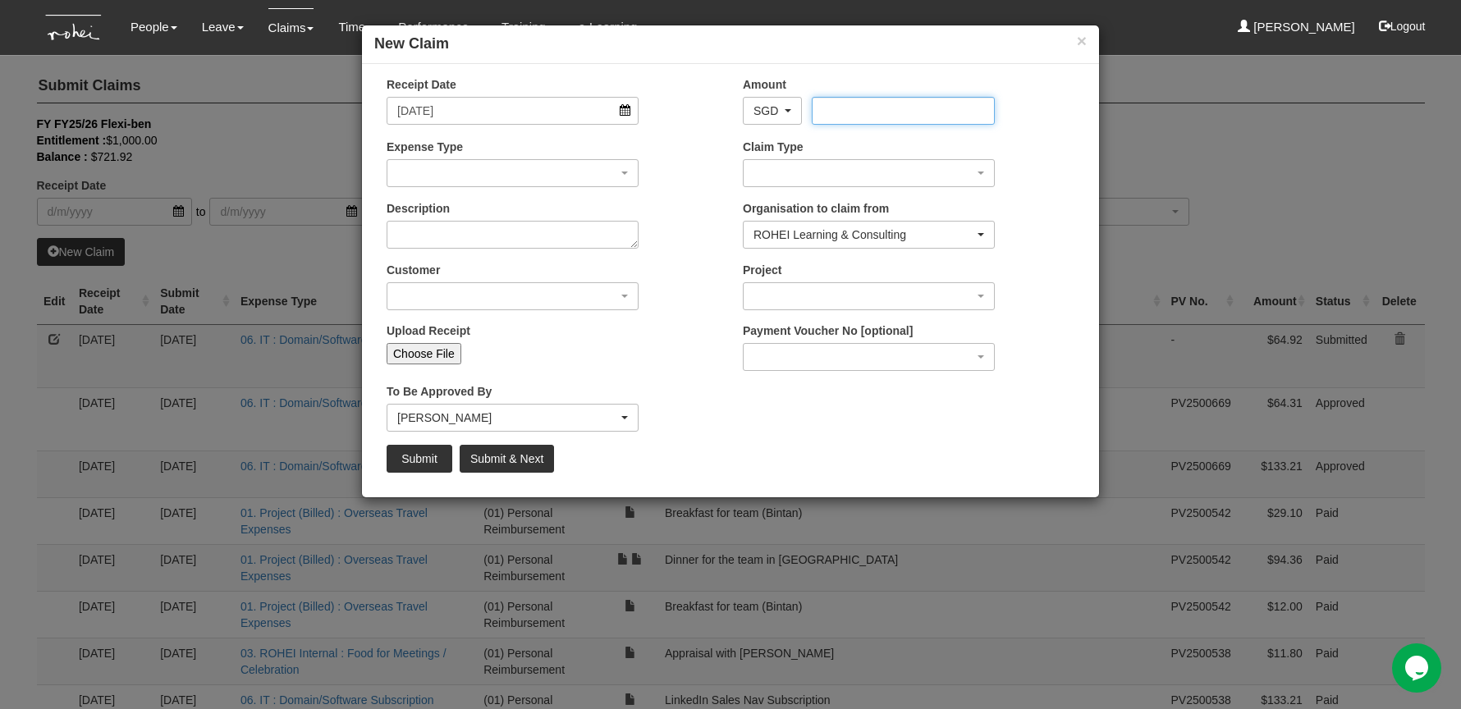
click at [879, 113] on input "Amount" at bounding box center [903, 111] width 182 height 28
type input "133.21"
click at [550, 184] on div "button" at bounding box center [512, 173] width 250 height 26
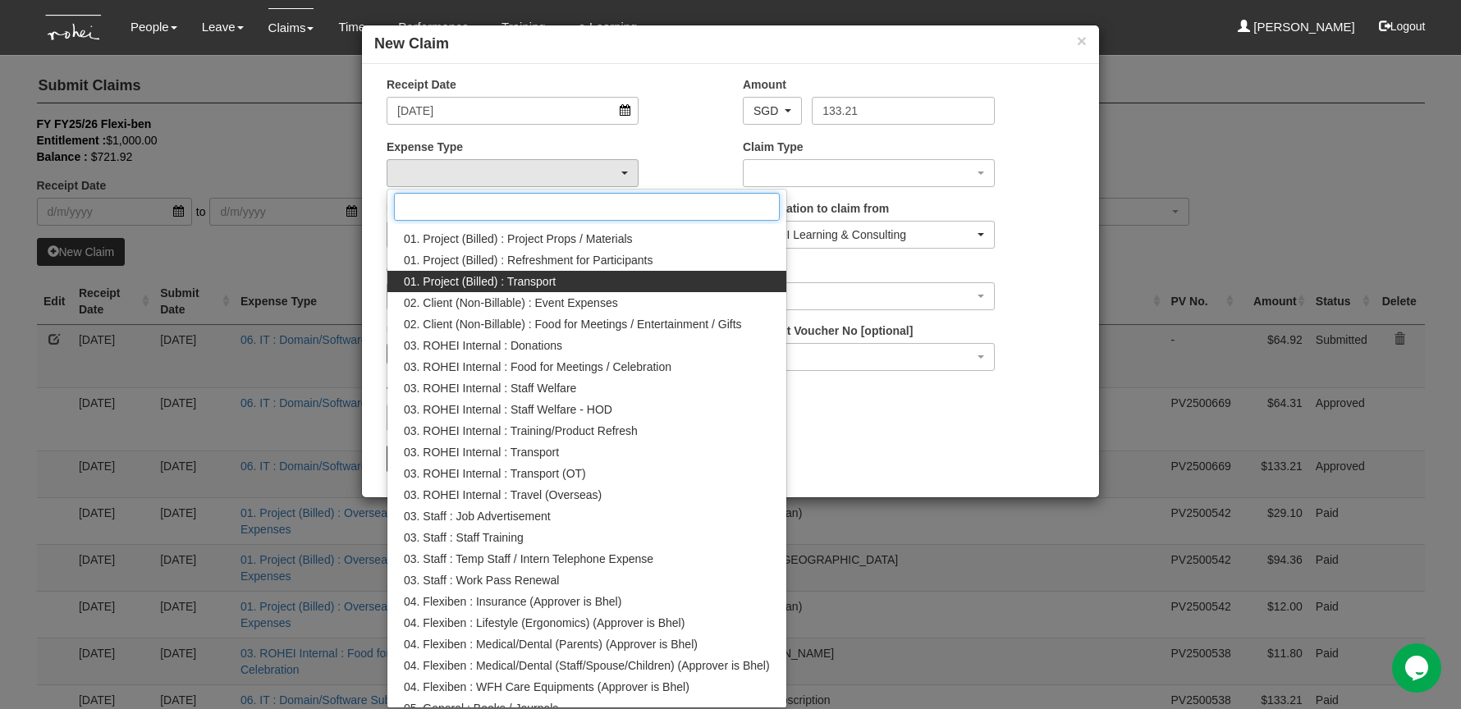
scroll to position [453, 0]
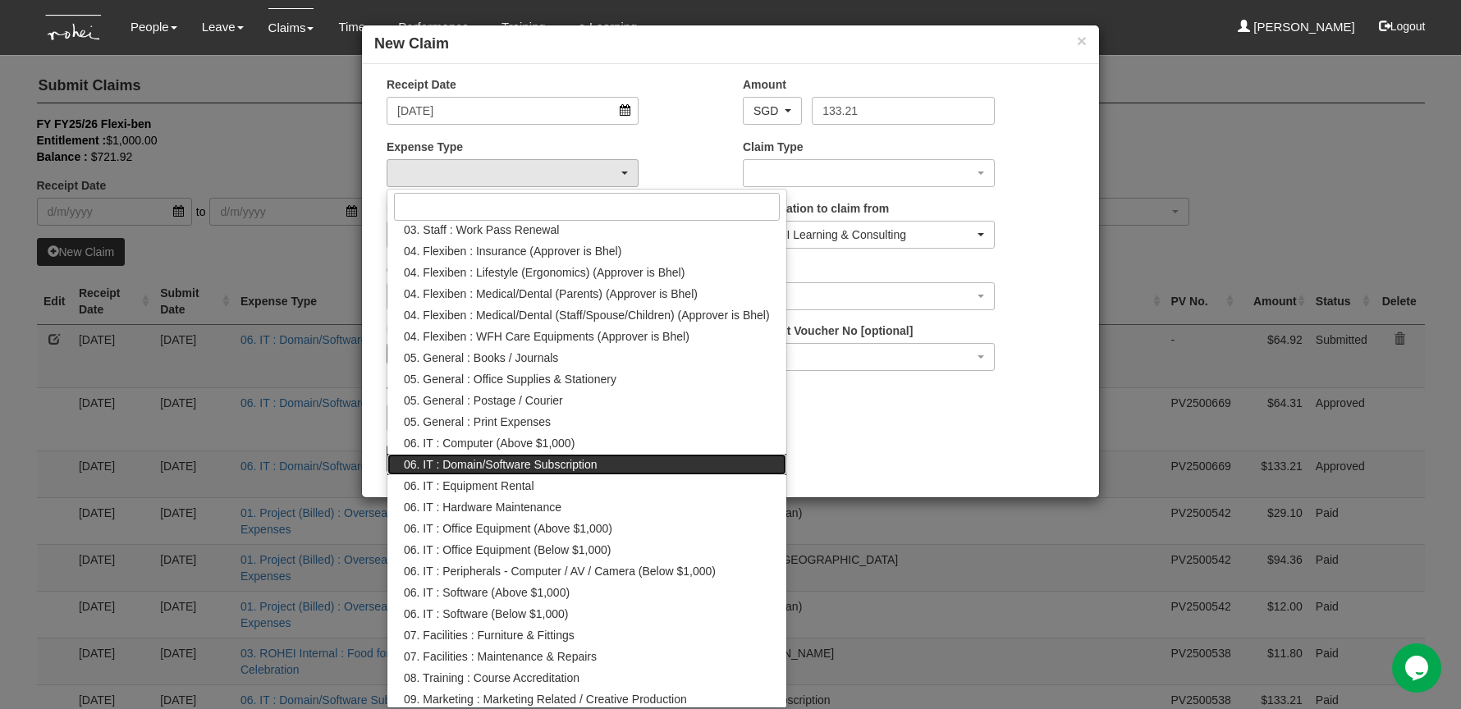
click at [537, 459] on span "06. IT : Domain/Software Subscription" at bounding box center [501, 464] width 194 height 16
select select "180"
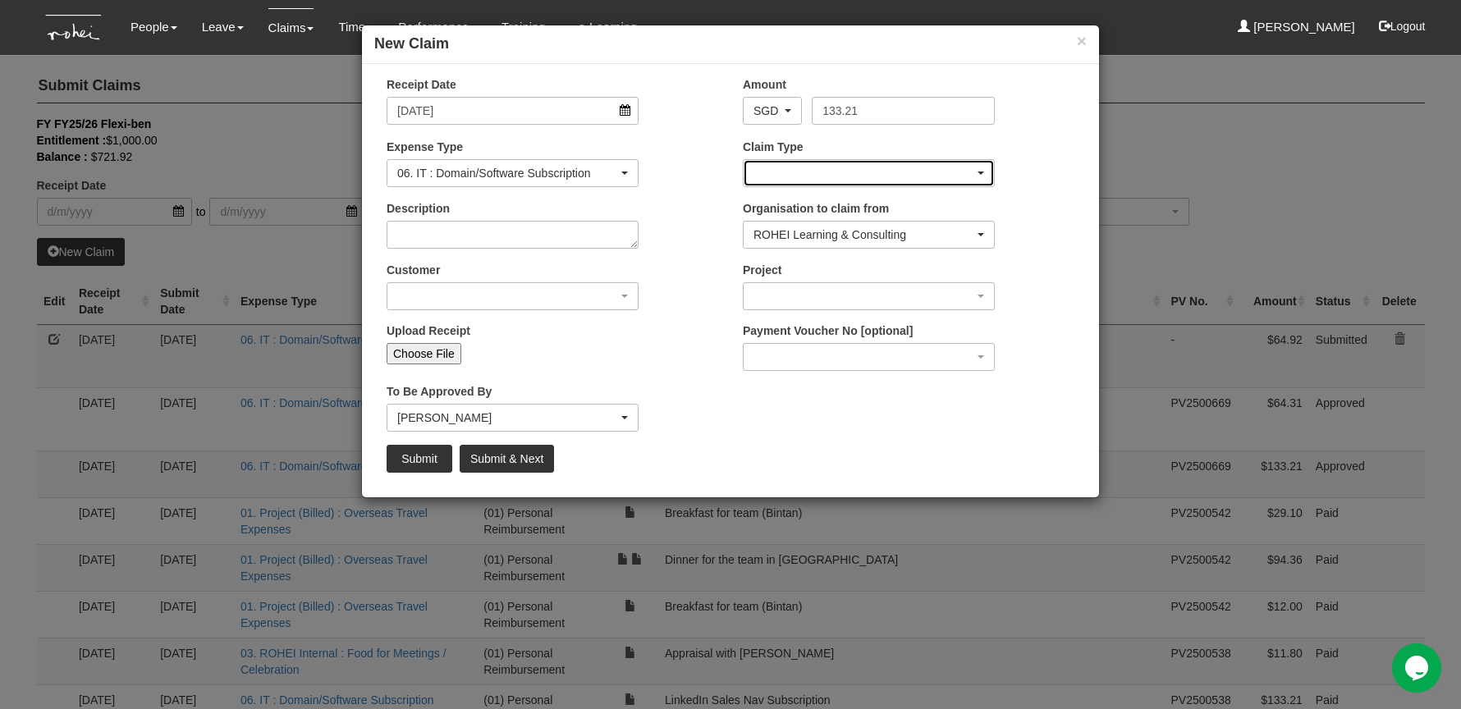
click at [826, 174] on div "button" at bounding box center [869, 173] width 250 height 26
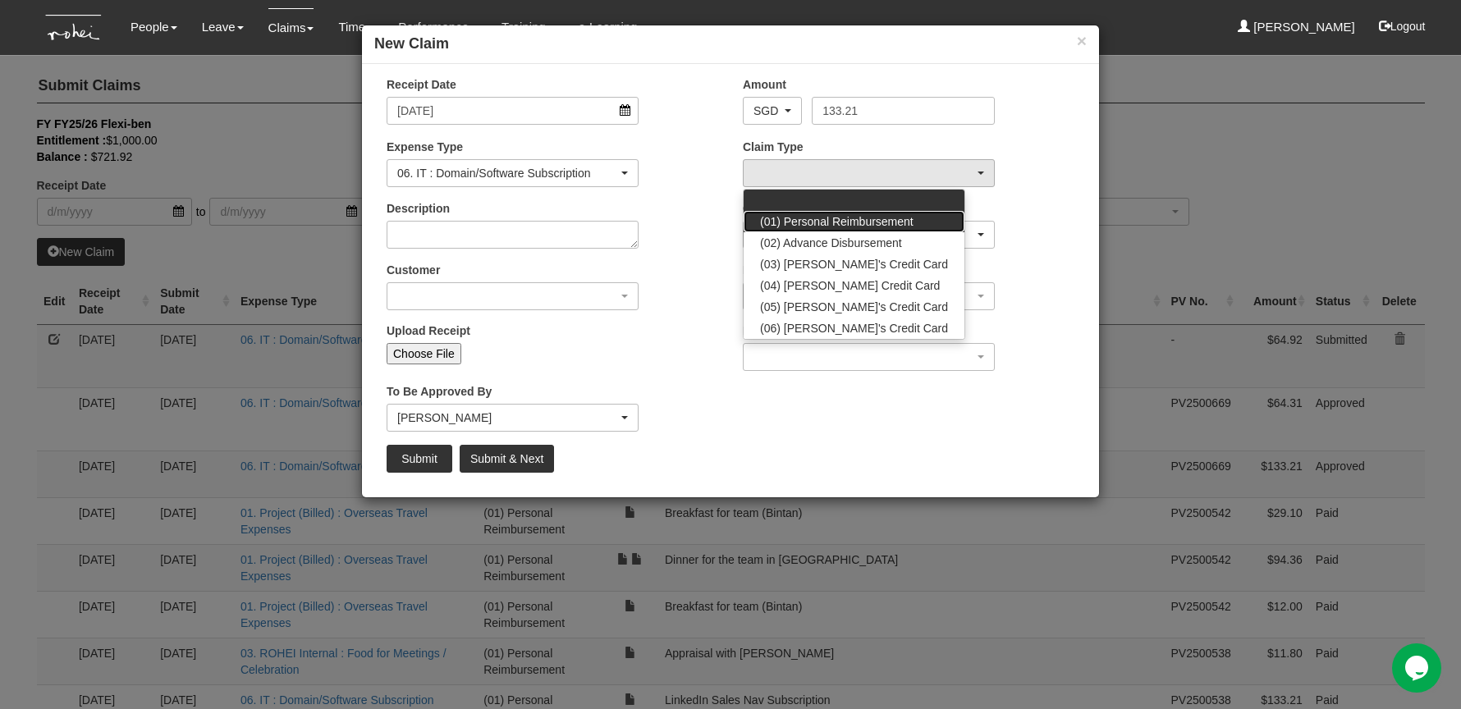
click at [846, 222] on span "(01) Personal Reimbursement" at bounding box center [836, 221] width 153 height 16
select select "14"
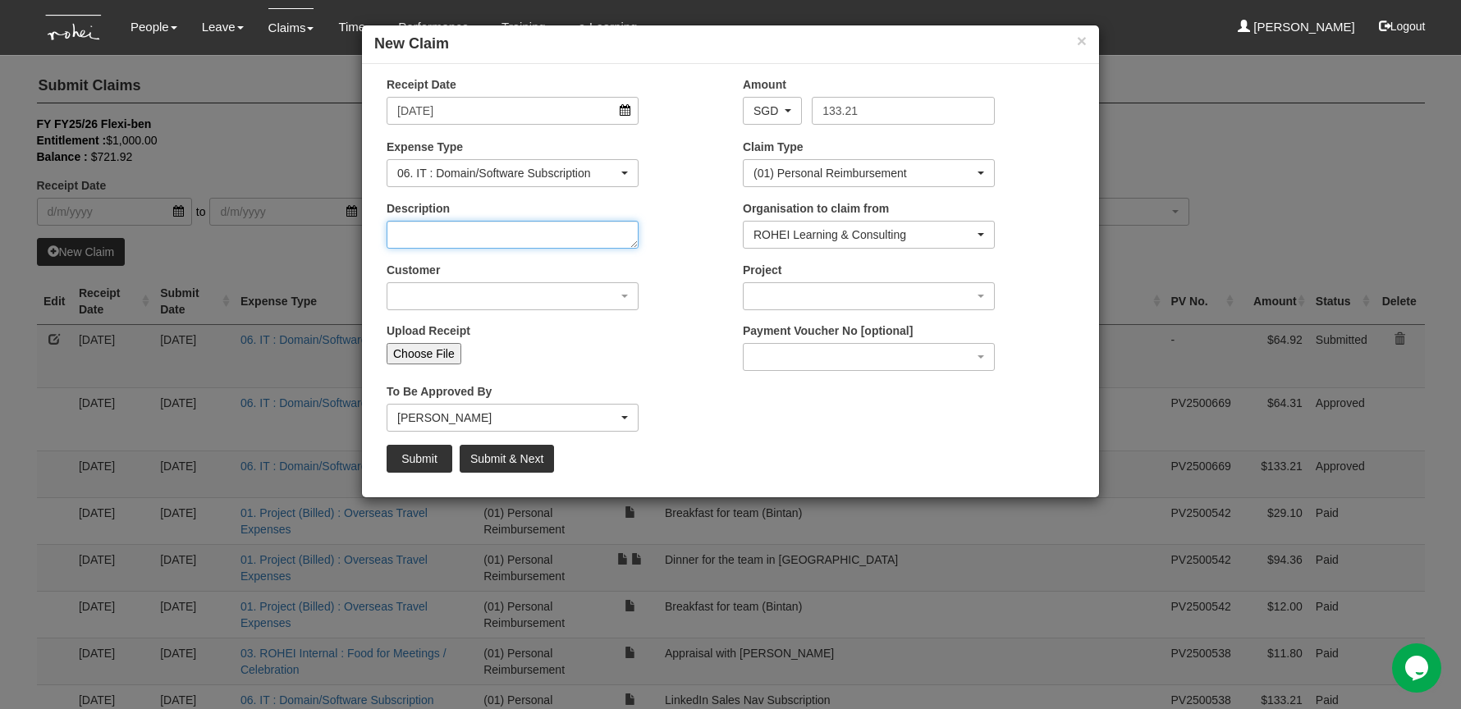
click at [579, 237] on textarea "Description" at bounding box center [513, 235] width 252 height 28
type textarea "LinkedIn Sales Nav Subscription"
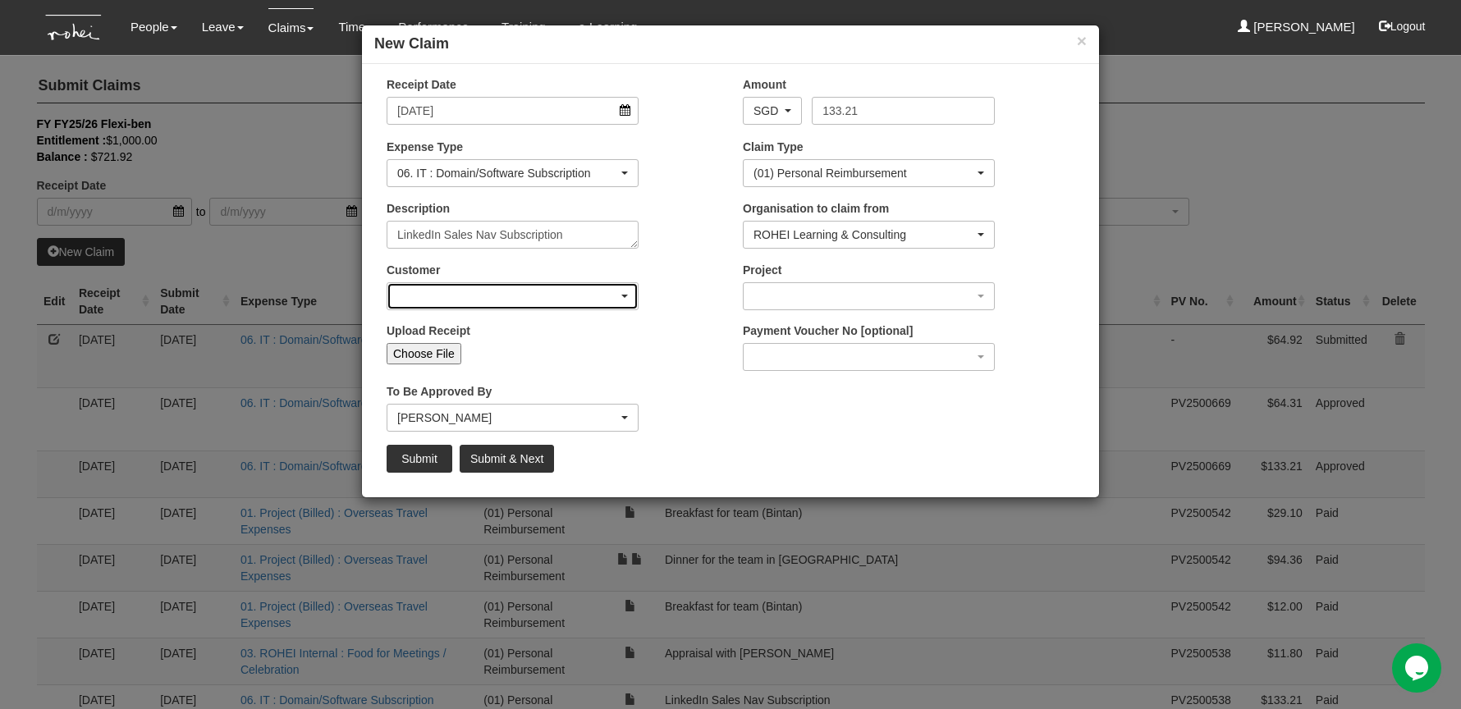
click at [583, 295] on div "button" at bounding box center [512, 296] width 250 height 26
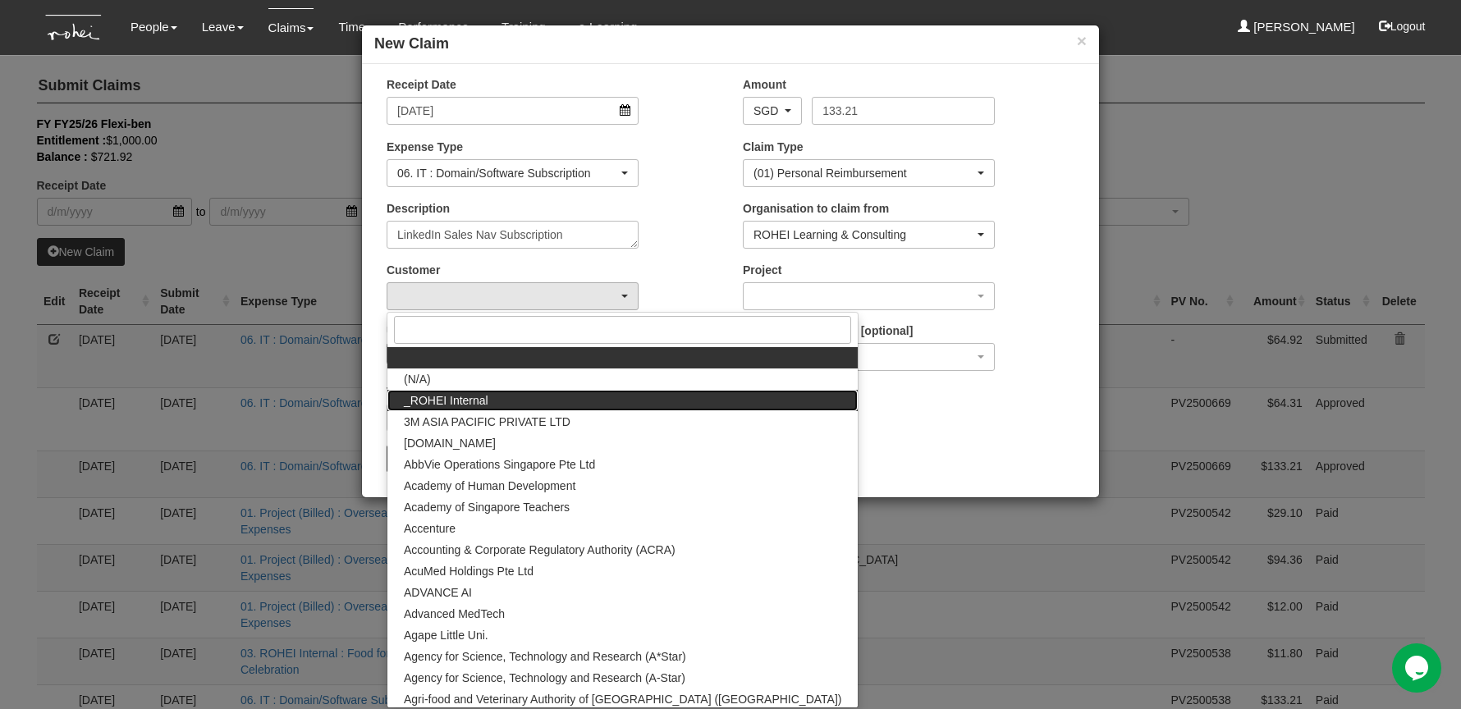
click at [557, 398] on link "_ROHEI Internal" at bounding box center [622, 400] width 470 height 21
select select "397"
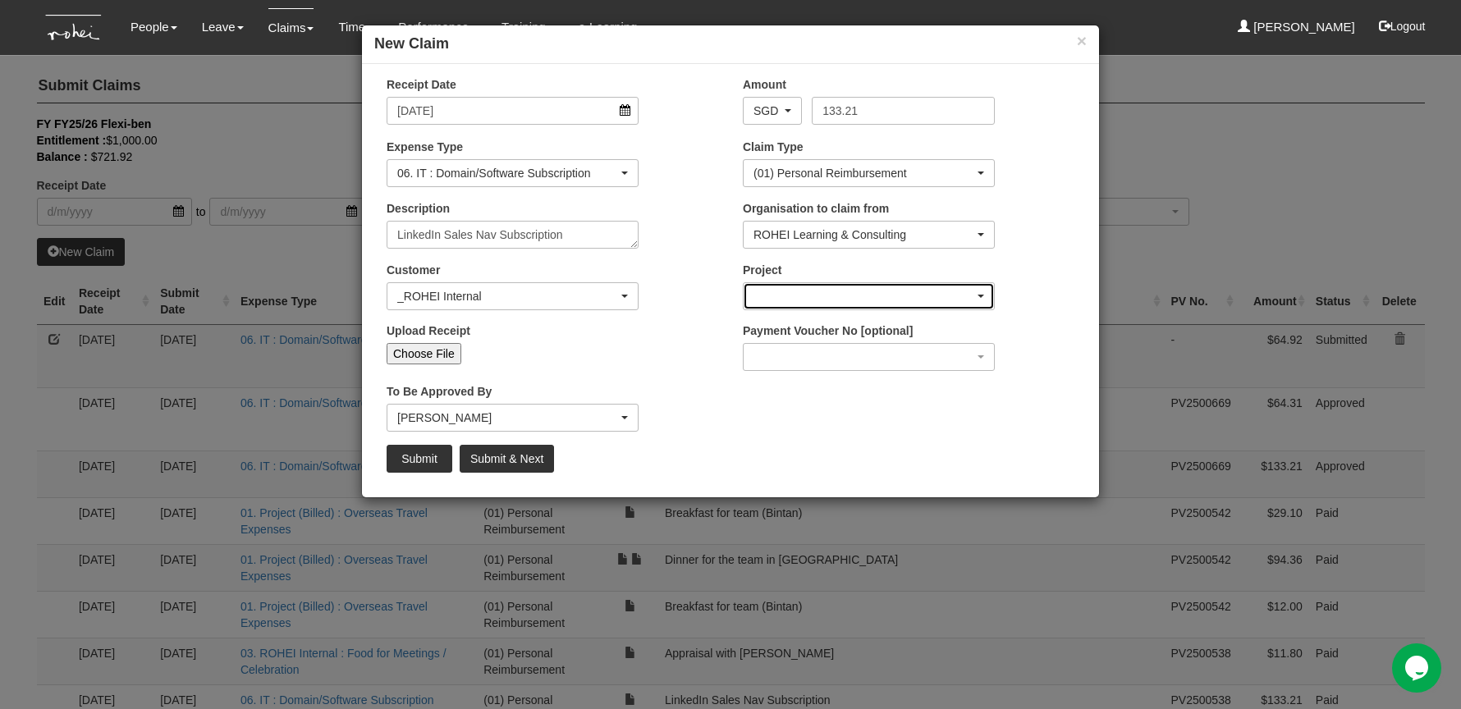
click at [794, 295] on div "button" at bounding box center [869, 296] width 250 height 26
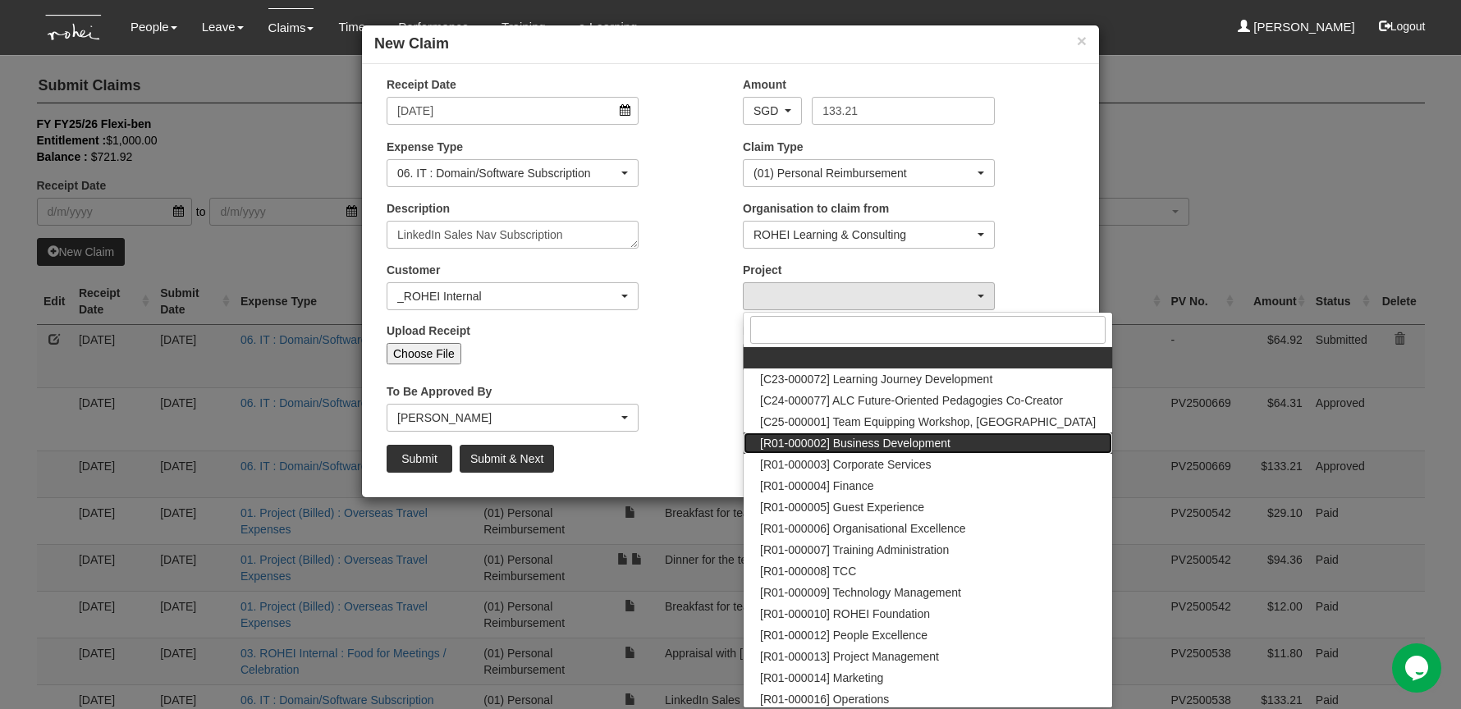
click at [905, 441] on span "[R01-000002] Business Development" at bounding box center [855, 443] width 190 height 16
select select "1480"
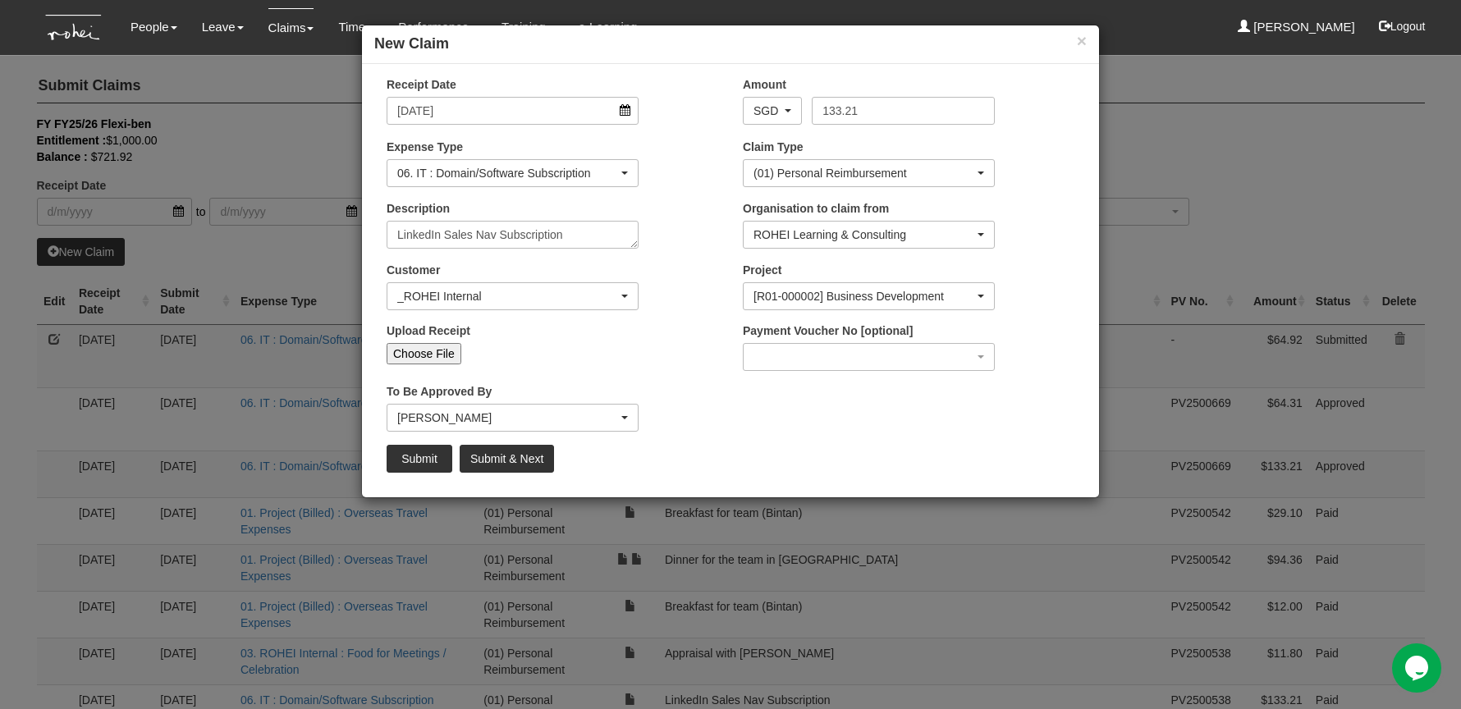
click at [438, 353] on input "Choose File" at bounding box center [424, 353] width 75 height 21
type input "C:\fakepath\LNKD_INVOICE_511135694012.pdf"
type input "Choose Another File"
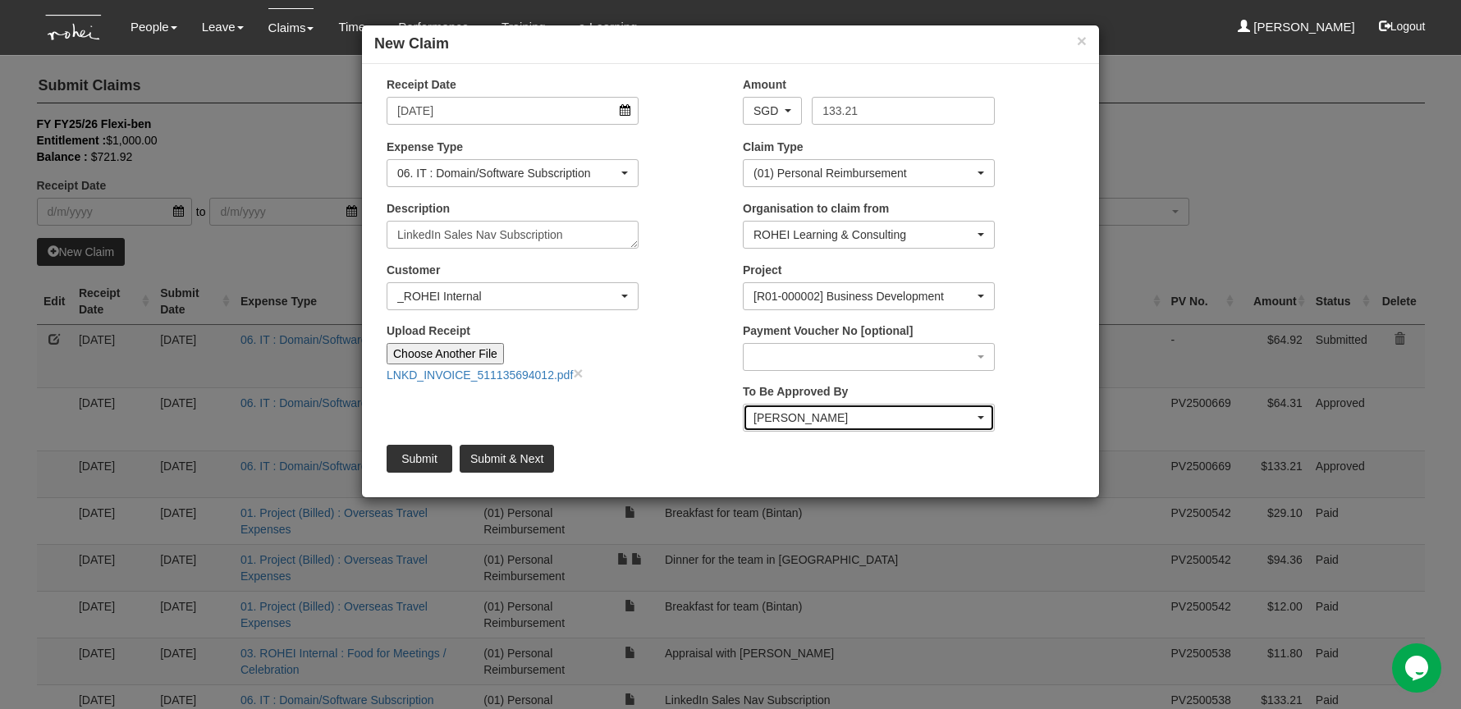
click at [870, 419] on div "[PERSON_NAME]" at bounding box center [863, 418] width 221 height 16
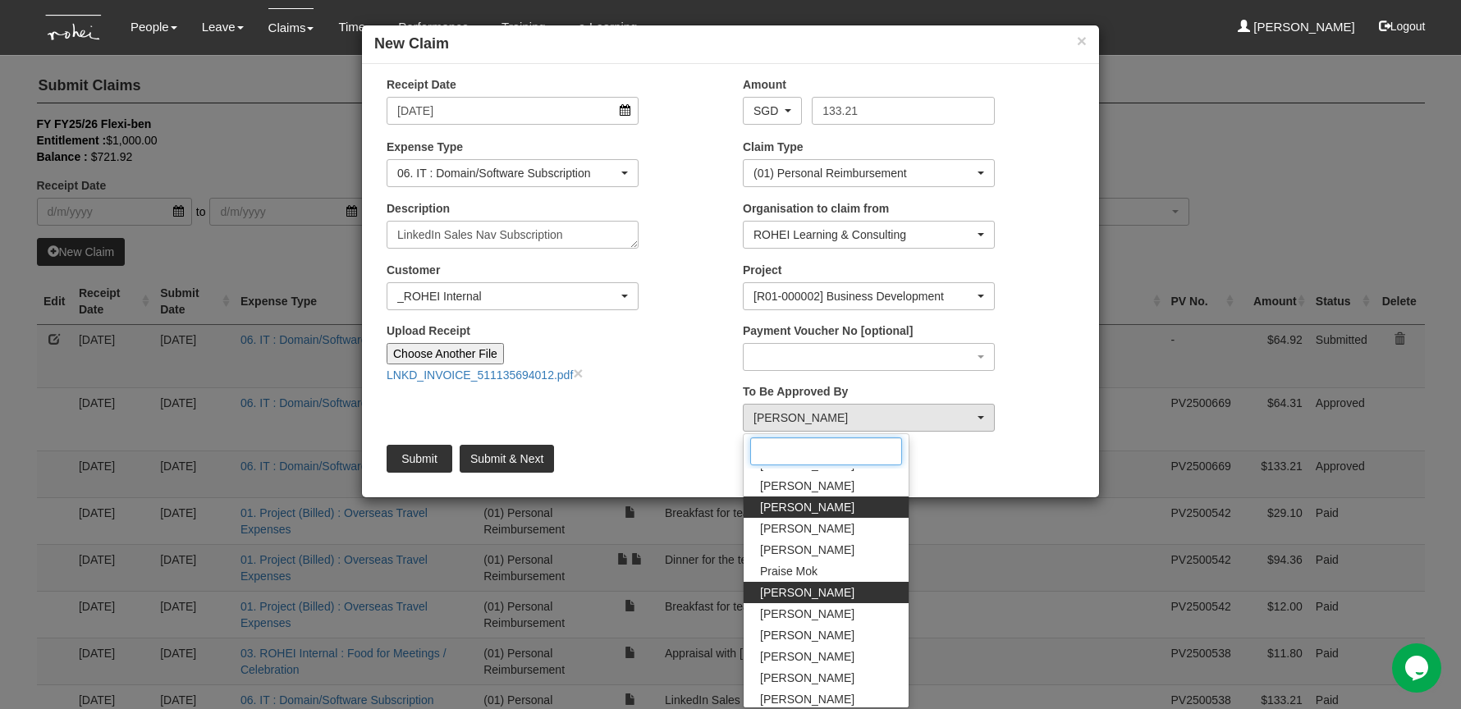
scroll to position [0, 0]
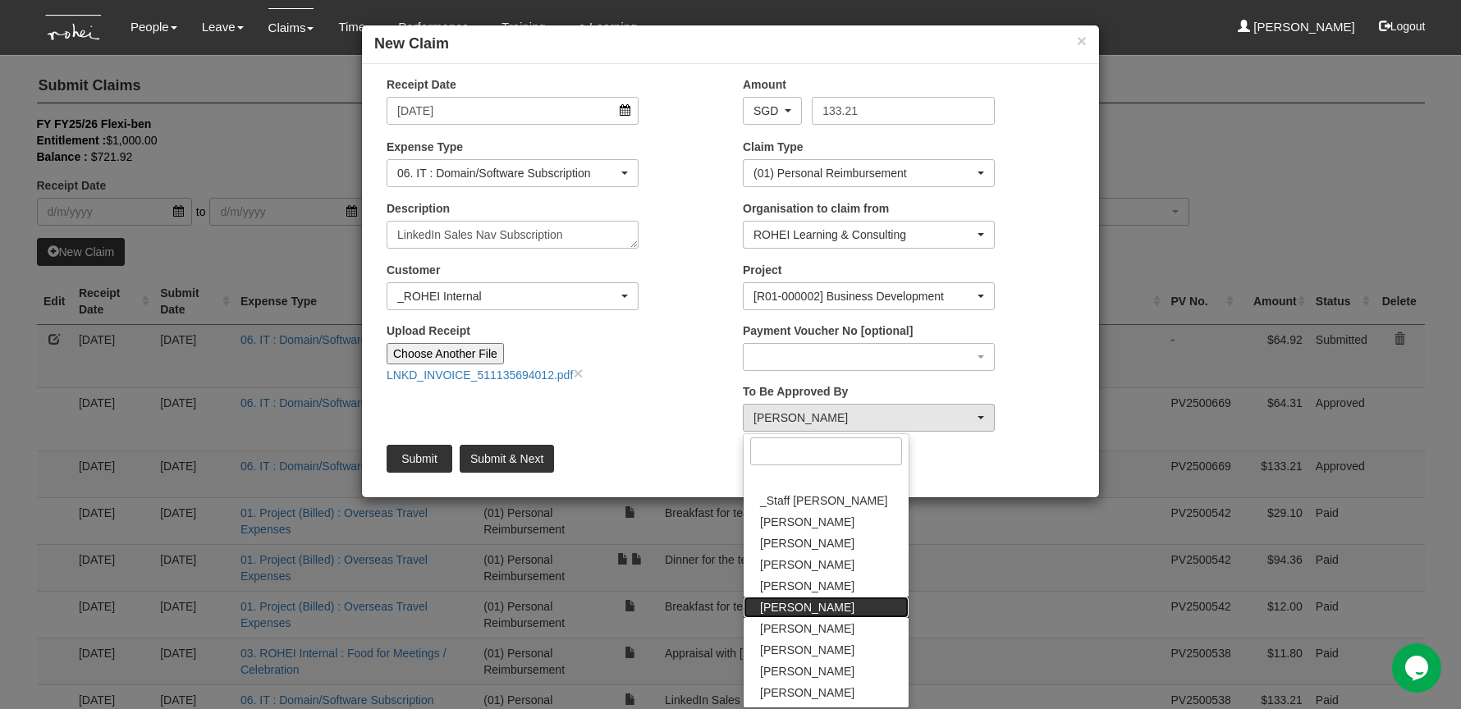
click at [818, 538] on link "[PERSON_NAME]" at bounding box center [826, 607] width 165 height 21
select select "4501bef8-d380-4b60-ac98-9fc585202088"
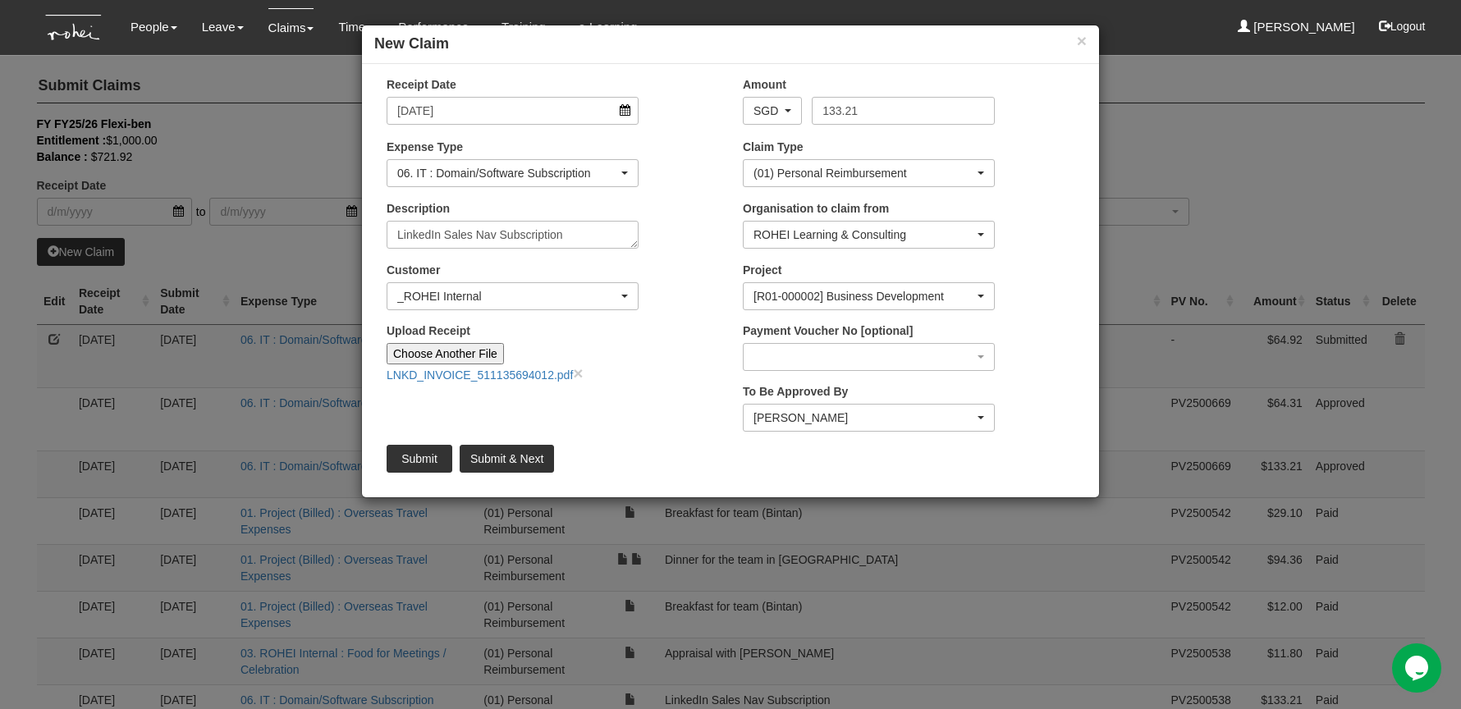
click at [626, 423] on div "Receipt Date [DATE] Amount AED AFN ALL AMD ANG AOA ARS AUD AWG AZN BAM BBD BDT …" at bounding box center [730, 280] width 737 height 409
click at [417, 449] on input "Submit" at bounding box center [420, 459] width 66 height 28
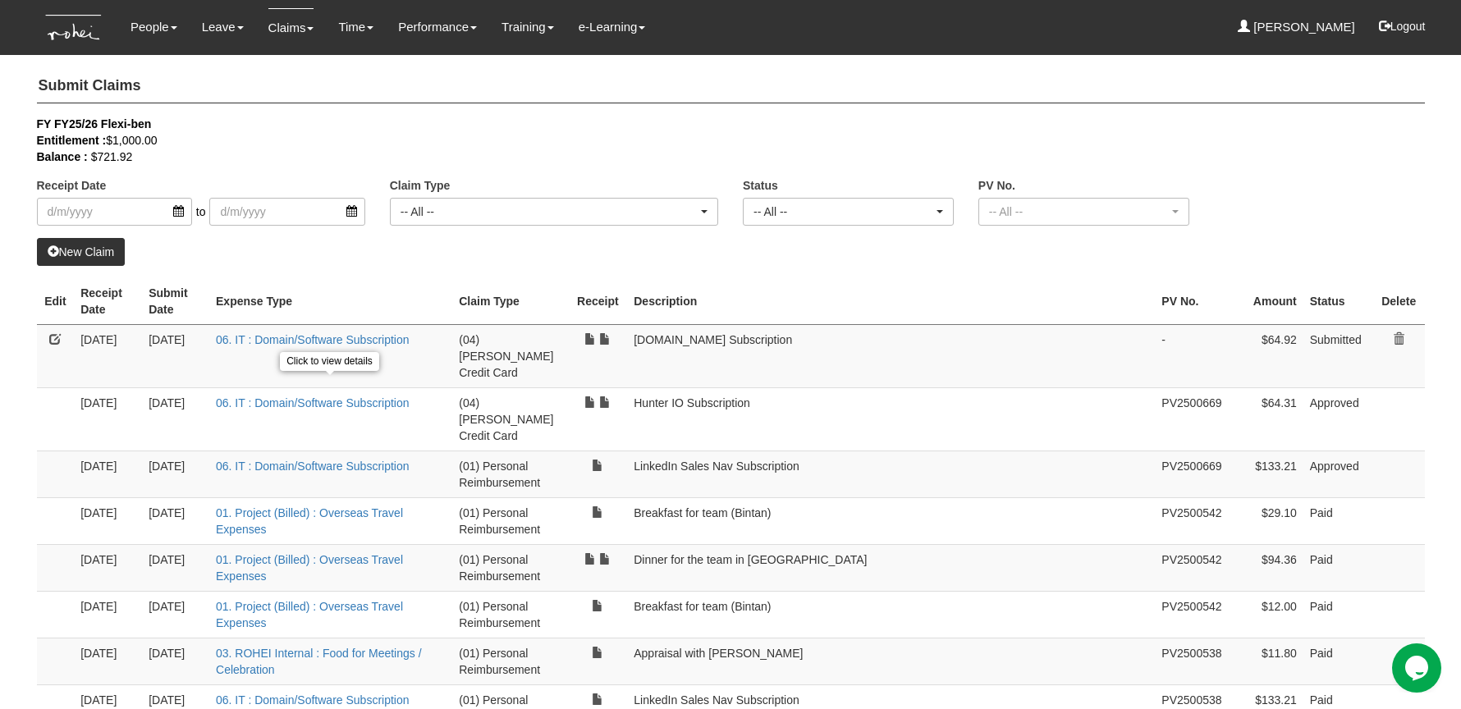
select select "50"
